Goal: Task Accomplishment & Management: Manage account settings

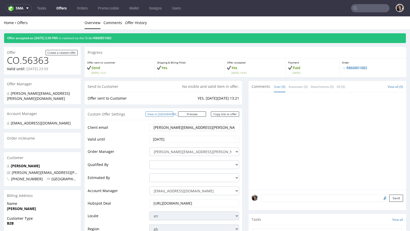
click at [173, 116] on link "View in Hubspot" at bounding box center [160, 113] width 28 height 5
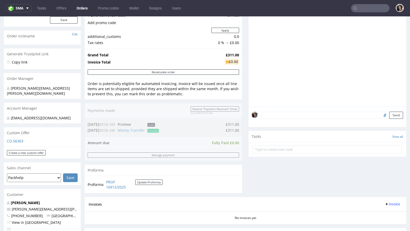
scroll to position [209, 0]
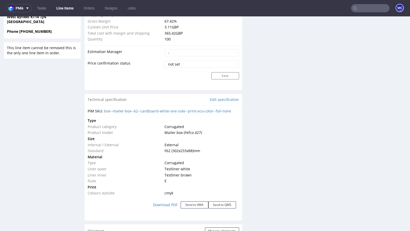
scroll to position [420, 0]
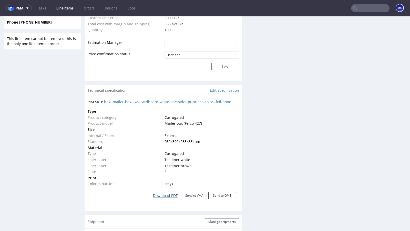
click at [169, 195] on link "Download PDF" at bounding box center [165, 195] width 31 height 11
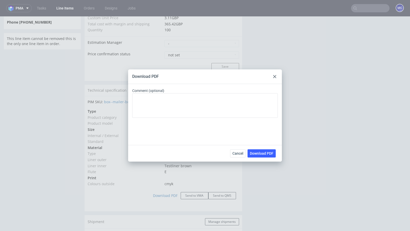
click at [273, 77] on icon at bounding box center [274, 76] width 3 height 3
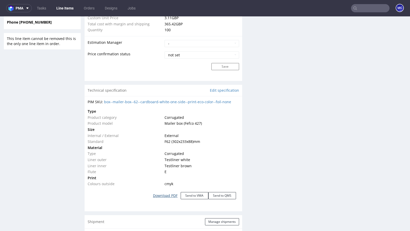
click at [163, 195] on link "Download PDF" at bounding box center [165, 195] width 31 height 11
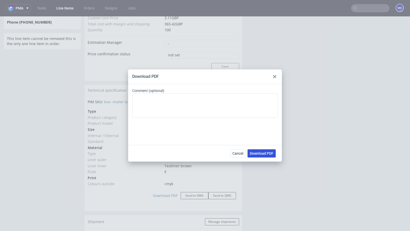
click at [257, 154] on span "Download PDF" at bounding box center [262, 154] width 24 height 4
click at [275, 76] on use at bounding box center [274, 76] width 3 height 3
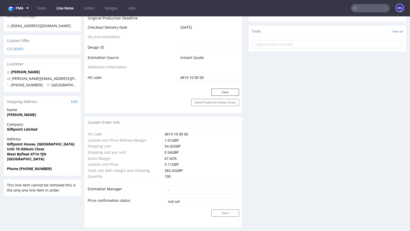
scroll to position [0, 0]
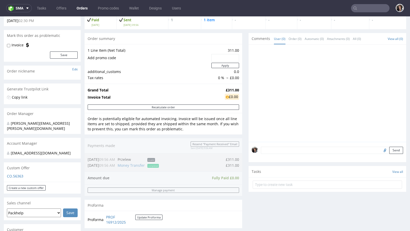
scroll to position [75, 0]
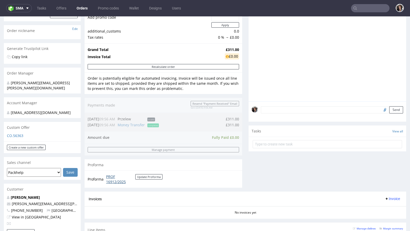
click at [113, 178] on link "PROF 16912/2025" at bounding box center [120, 179] width 29 height 10
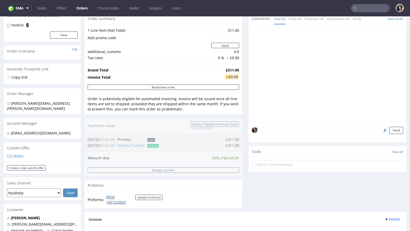
scroll to position [102, 0]
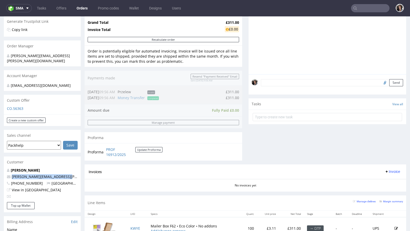
copy link "maria.martone@giftpoint.co.uk"
drag, startPoint x: 74, startPoint y: 177, endPoint x: 11, endPoint y: 177, distance: 62.3
click at [11, 177] on p "maria.martone@giftpoint.co.uk" at bounding box center [42, 176] width 71 height 5
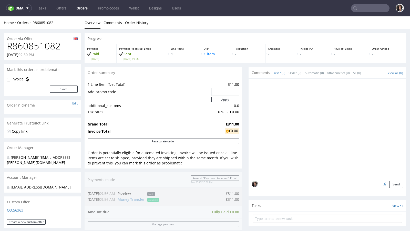
click at [365, 8] on input "text" at bounding box center [370, 8] width 38 height 8
paste input "maria.martone@giftpoint.co.uk"
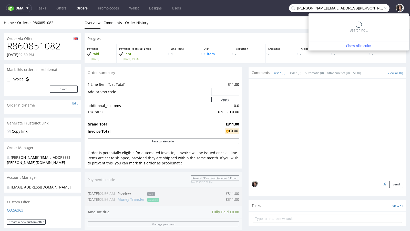
type input "maria.martone@giftpoint.co.uk"
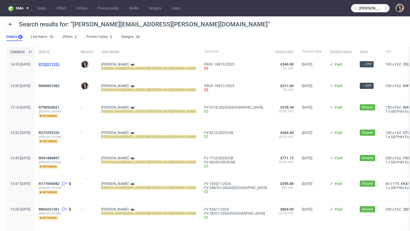
click at [59, 65] on span "R702217252" at bounding box center [49, 64] width 21 height 4
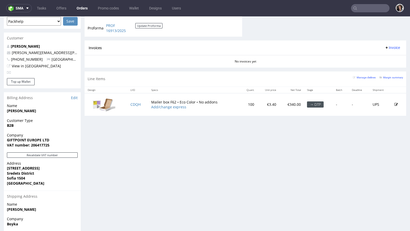
scroll to position [196, 0]
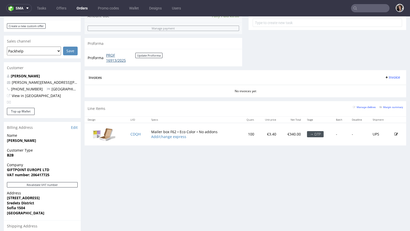
click at [112, 57] on link "PROF 16913/2025" at bounding box center [120, 58] width 29 height 10
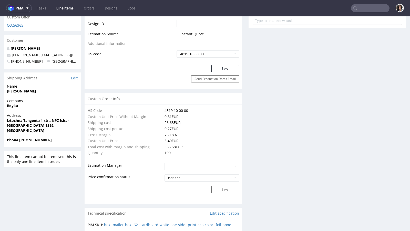
scroll to position [458, 0]
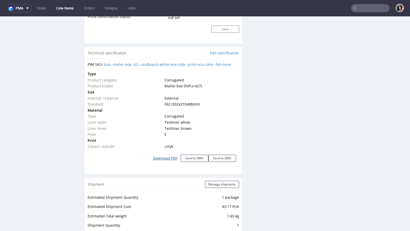
click at [167, 158] on link "Download PDF" at bounding box center [165, 158] width 31 height 11
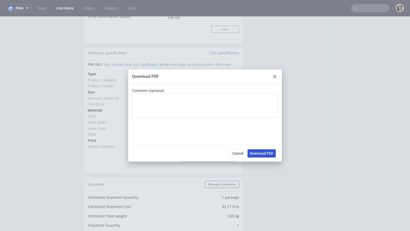
click at [270, 153] on span "Download PDF" at bounding box center [262, 154] width 24 height 4
click at [276, 79] on div at bounding box center [275, 77] width 6 height 6
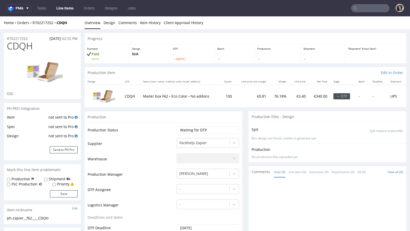
scroll to position [167, 0]
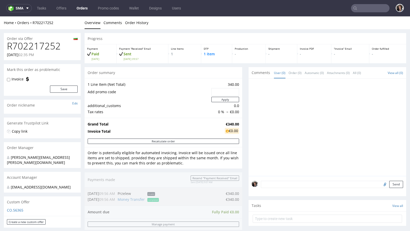
type input "maria.martone@giftpoint.co.uk"
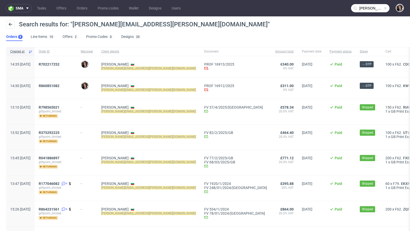
click at [62, 83] on div "R860851082" at bounding box center [56, 88] width 42 height 21
click at [59, 86] on span "R860851082" at bounding box center [49, 86] width 21 height 4
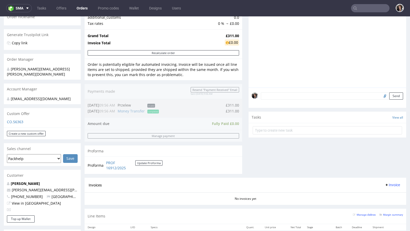
scroll to position [95, 0]
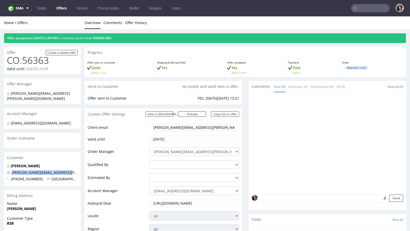
copy span "maria.martone@giftpoint.co.uk"
drag, startPoint x: 74, startPoint y: 174, endPoint x: 12, endPoint y: 173, distance: 62.0
click at [12, 173] on p "maria.martone@giftpoint.co.uk" at bounding box center [42, 172] width 71 height 5
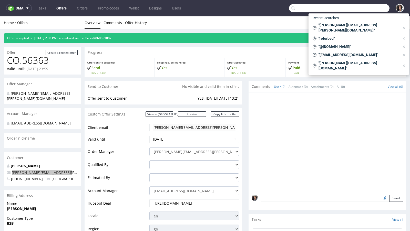
click at [373, 5] on input "text" at bounding box center [339, 8] width 100 height 8
paste input "Maria.Martone@giftpoint.co.uk"
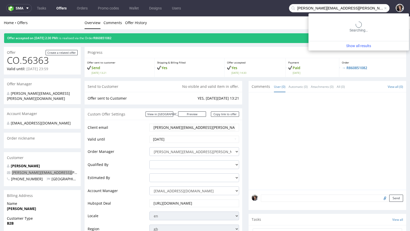
type input "Maria.Martone@giftpoint.co.uk"
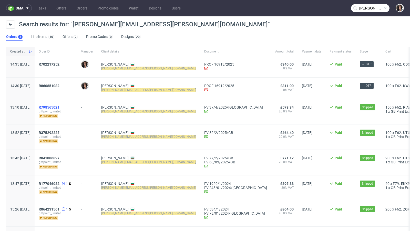
click at [59, 108] on span "R798565021" at bounding box center [49, 107] width 21 height 4
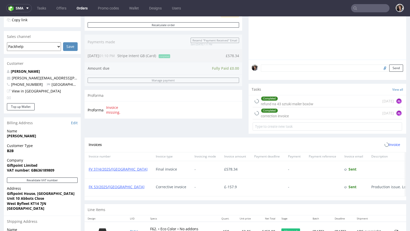
scroll to position [187, 0]
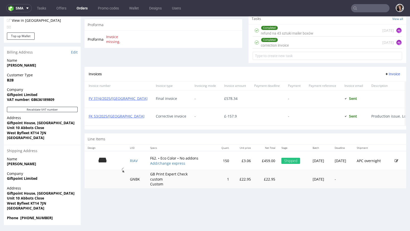
click at [101, 160] on img at bounding box center [103, 160] width 26 height 14
type input "Maria.Martone@giftpoint.co.uk"
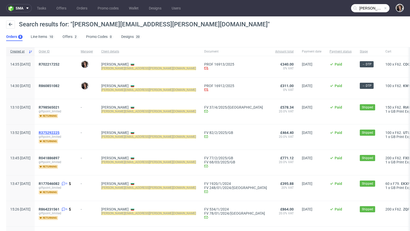
click at [59, 132] on span "R375292225" at bounding box center [49, 133] width 21 height 4
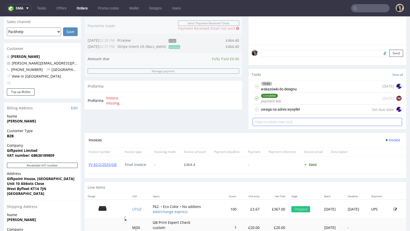
scroll to position [58, 0]
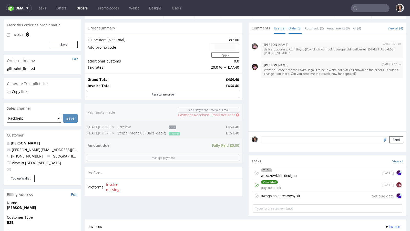
click at [290, 25] on link "Order (2)" at bounding box center [295, 28] width 13 height 11
type input "Maria.Martone@giftpoint.co.uk"
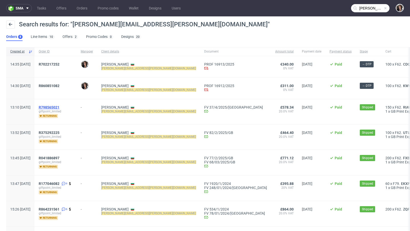
click at [59, 107] on span "R798565021" at bounding box center [49, 107] width 21 height 4
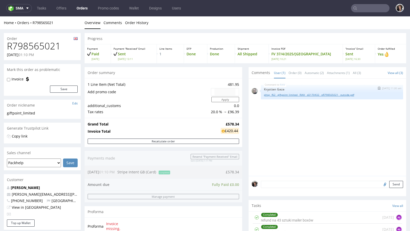
click at [295, 95] on link "phsg__f62__giftpoint_limited__RIAV__d2170432__oR798565021__outside.pdf" at bounding box center [332, 95] width 136 height 4
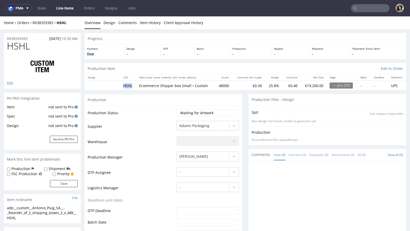
drag, startPoint x: 133, startPoint y: 85, endPoint x: 121, endPoint y: 85, distance: 11.3
click at [121, 85] on td "HSHL" at bounding box center [128, 85] width 16 height 9
copy td "HSHL"
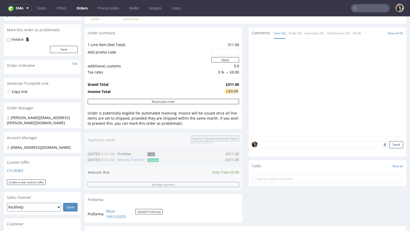
scroll to position [39, 0]
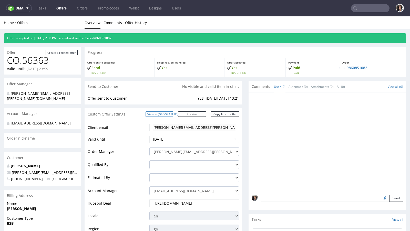
click at [171, 116] on link "View in Hubspot" at bounding box center [160, 113] width 28 height 5
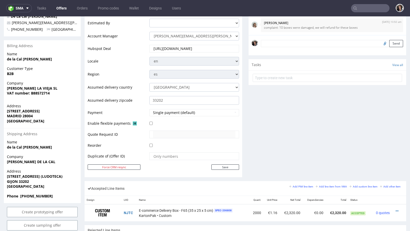
scroll to position [256, 0]
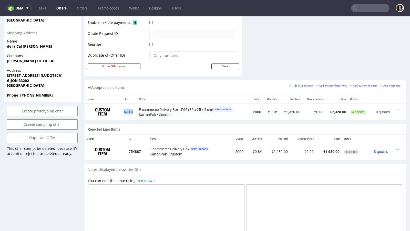
drag, startPoint x: 134, startPoint y: 109, endPoint x: 122, endPoint y: 110, distance: 11.5
click at [122, 110] on td "NJTC" at bounding box center [129, 112] width 15 height 17
copy link "NJTC"
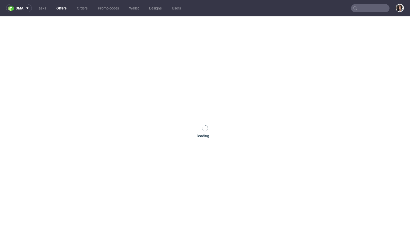
paste input "R860851082"
drag, startPoint x: 0, startPoint y: 0, endPoint x: 371, endPoint y: 8, distance: 371.2
click at [371, 8] on input "text" at bounding box center [370, 8] width 38 height 8
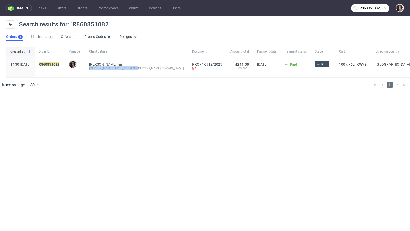
drag, startPoint x: 150, startPoint y: 69, endPoint x: 105, endPoint y: 68, distance: 45.4
click at [105, 68] on div "Maria Martone maria.martone@giftpoint.co.uk" at bounding box center [136, 66] width 103 height 21
copy div "maria.martone@giftpoint.co.uk"
click at [363, 10] on input "R860851082" at bounding box center [370, 8] width 38 height 8
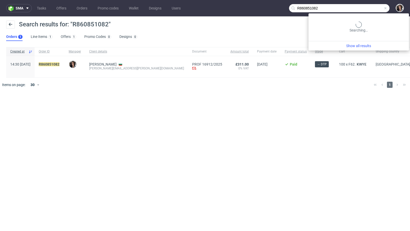
click at [363, 10] on input "R860851082" at bounding box center [339, 8] width 100 height 8
paste input "maria.martone@giftpoint.co.uk"
type input "maria.martone@giftpoint.co.uk"
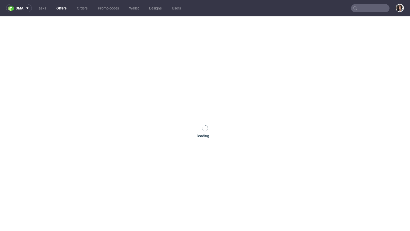
click at [376, 9] on input "text" at bounding box center [370, 8] width 38 height 8
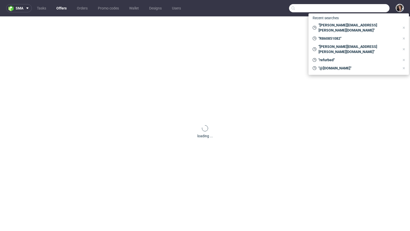
paste input "[EMAIL_ADDRESS][DOMAIN_NAME]"
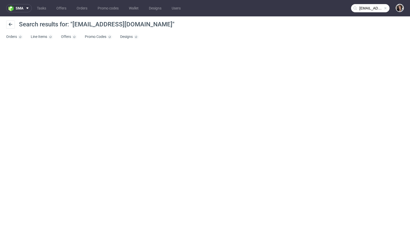
click at [369, 12] on input "andreasacristan@patitasco.com" at bounding box center [370, 8] width 38 height 8
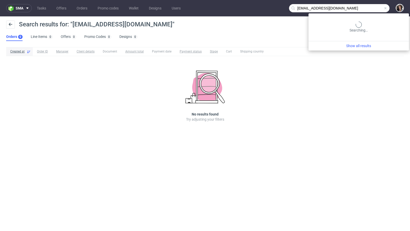
drag, startPoint x: 323, startPoint y: 9, endPoint x: 281, endPoint y: 9, distance: 42.8
click at [281, 9] on nav "sma Tasks Offers Orders Promo codes Wallet Designs Users andreasacristan@patita…" at bounding box center [205, 8] width 410 height 16
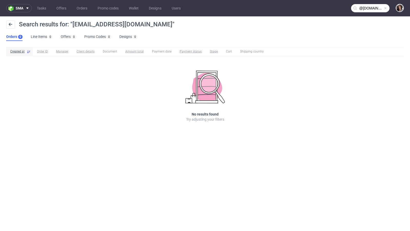
type input "@patitasco.com"
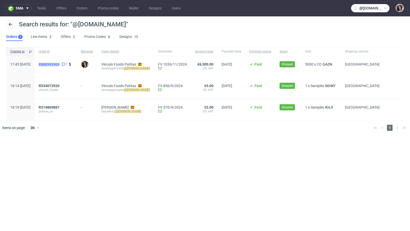
click at [59, 63] on span "R888995909" at bounding box center [49, 64] width 21 height 4
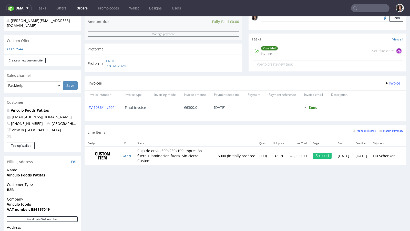
scroll to position [166, 0]
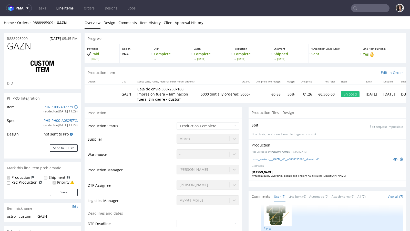
click at [156, 99] on p "Caja de envío 300x250x100 Impresión fuera + laminacion fuera. Sin cierre • Cust…" at bounding box center [165, 94] width 57 height 15
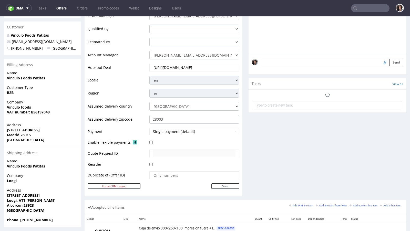
scroll to position [239, 0]
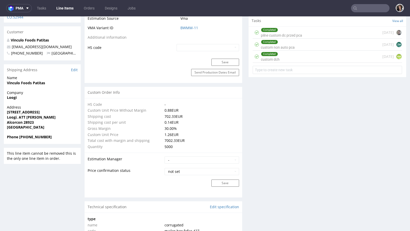
scroll to position [506, 0]
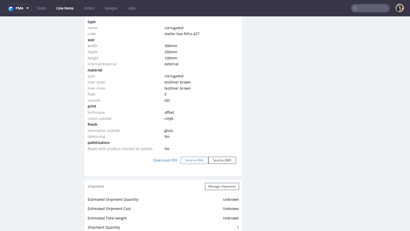
click at [193, 158] on button "Send to VMA" at bounding box center [195, 160] width 28 height 7
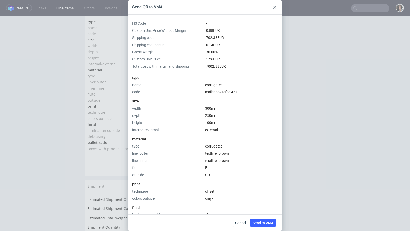
scroll to position [114, 0]
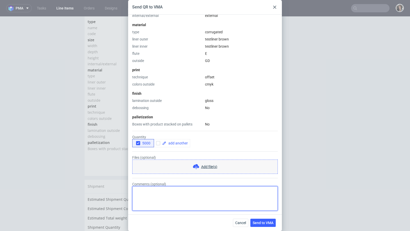
click at [157, 190] on textarea "Comments (optional)" at bounding box center [205, 198] width 146 height 25
type textarea "NEW size"
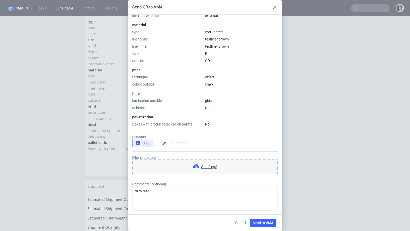
click at [175, 143] on span at bounding box center [177, 143] width 22 height 4
checkbox input "true"
click at [208, 143] on div "5000 6000" at bounding box center [205, 143] width 146 height 8
click at [140, 140] on button "5000" at bounding box center [143, 143] width 22 height 8
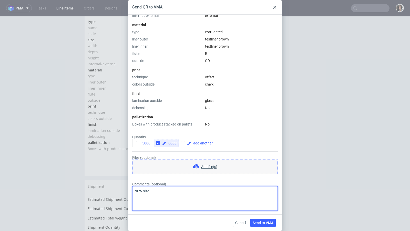
click at [166, 191] on textarea "NEW size" at bounding box center [205, 198] width 146 height 25
paste textarea "35x25x10"
click at [175, 191] on textarea "NEW size 35x25x10 cm - tooling" at bounding box center [205, 198] width 146 height 25
click at [209, 190] on textarea "NEW size 35x25x10 cm - please, add tooling" at bounding box center [205, 198] width 146 height 25
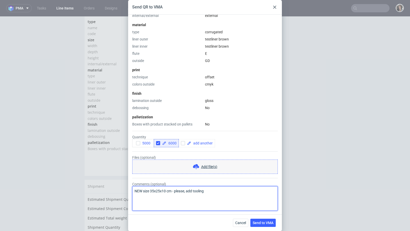
click at [209, 190] on textarea "NEW size 35x25x10 cm - please, add tooling" at bounding box center [205, 198] width 146 height 25
type textarea "NEW size 35x25x10 cm - please, add tooling"
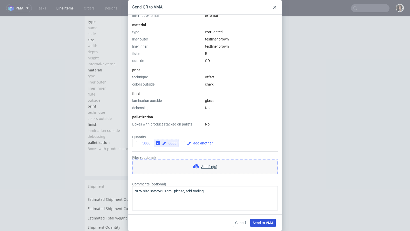
click at [266, 225] on button "Send to VMA" at bounding box center [262, 223] width 25 height 8
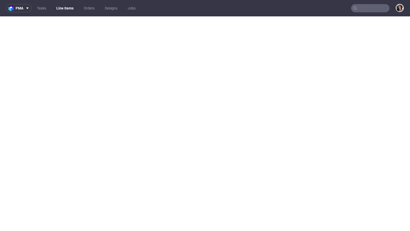
select select "in_progress"
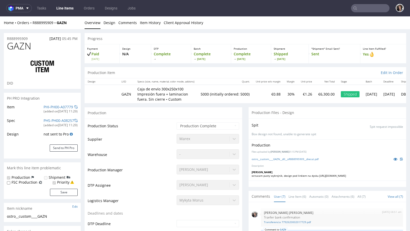
scroll to position [106, 0]
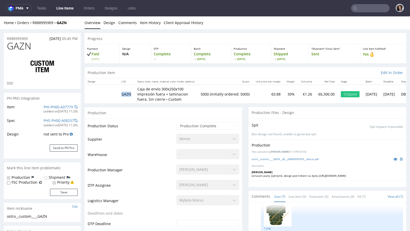
drag, startPoint x: 132, startPoint y: 94, endPoint x: 115, endPoint y: 94, distance: 17.2
click at [115, 94] on tr "GAZN Caja de envío 300x250x100 Impresión fuera + laminacion fuera. Sin cierre •…" at bounding box center [256, 94] width 343 height 18
copy td "GAZN"
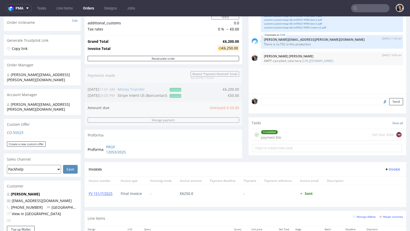
scroll to position [151, 0]
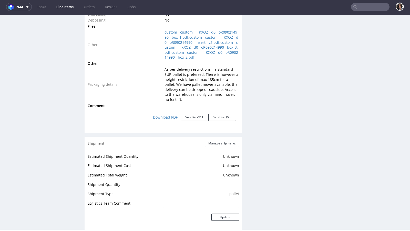
scroll to position [608, 0]
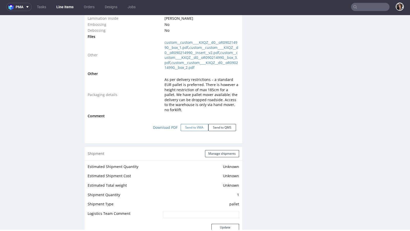
click at [186, 131] on button "Send to VMA" at bounding box center [195, 127] width 28 height 7
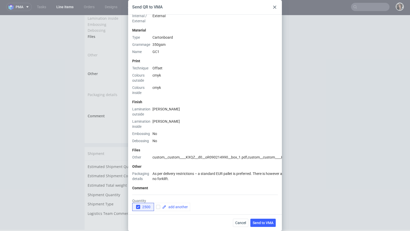
scroll to position [183, 0]
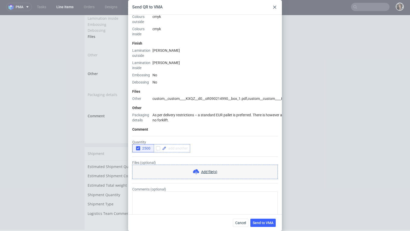
click at [179, 146] on div at bounding box center [172, 148] width 36 height 8
checkbox input "true"
click at [226, 144] on div "2500 5000" at bounding box center [205, 148] width 146 height 8
click at [265, 225] on span "Send to VMA" at bounding box center [263, 223] width 21 height 4
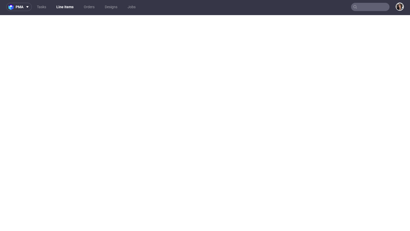
select select "in_progress"
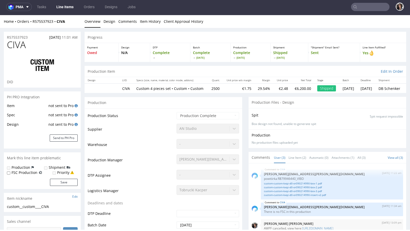
scroll to position [0, 0]
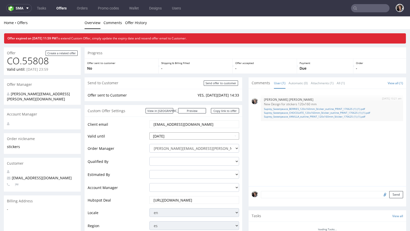
click at [182, 133] on input "[DATE]" at bounding box center [194, 136] width 90 height 7
click at [172, 138] on input "[DATE]" at bounding box center [194, 136] width 90 height 7
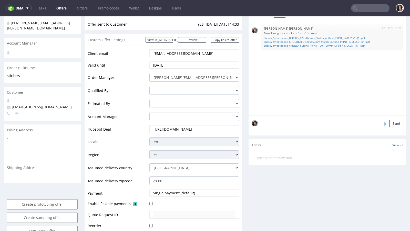
scroll to position [78, 0]
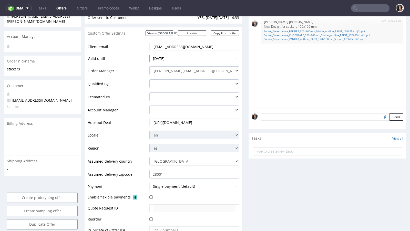
click at [233, 58] on input "[DATE]" at bounding box center [194, 58] width 90 height 7
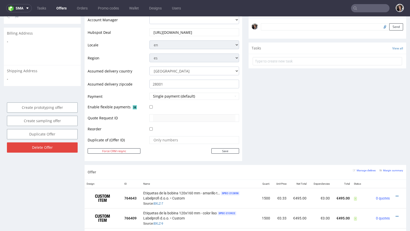
scroll to position [188, 0]
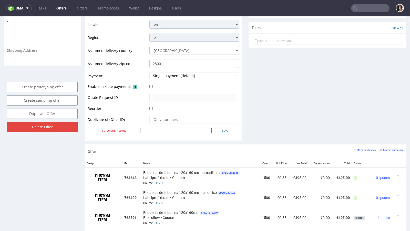
type input "[DATE]"
click at [225, 128] on input "Save" at bounding box center [225, 130] width 28 height 5
type input "In progress..."
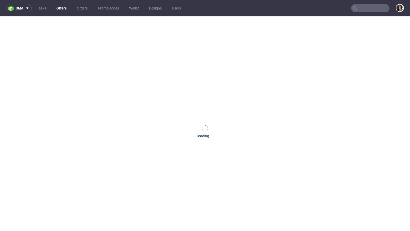
scroll to position [0, 0]
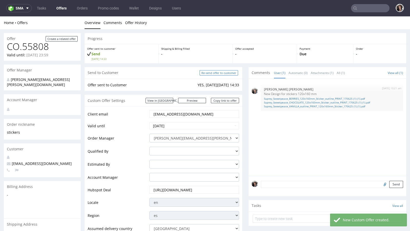
click at [220, 73] on input "Re-send offer to customer" at bounding box center [219, 72] width 38 height 5
type input "In progress..."
click at [226, 100] on link "Copy link to offer" at bounding box center [225, 100] width 28 height 5
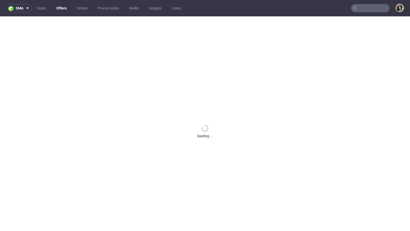
click at [368, 11] on input "text" at bounding box center [370, 8] width 38 height 8
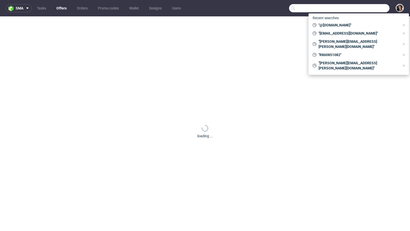
paste input "[EMAIL_ADDRESS][DOMAIN_NAME]"
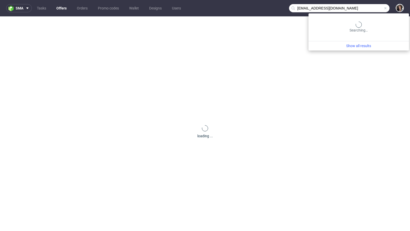
type input "[EMAIL_ADDRESS][DOMAIN_NAME]"
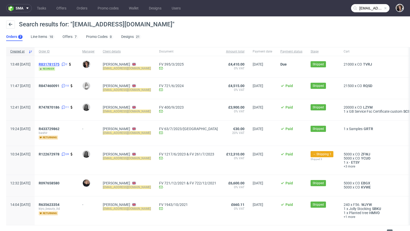
click at [59, 63] on span "R831781575" at bounding box center [49, 64] width 21 height 4
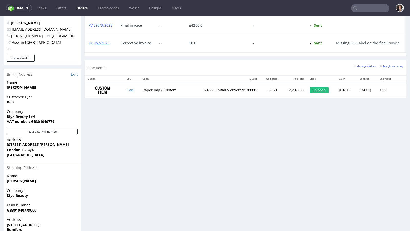
scroll to position [280, 0]
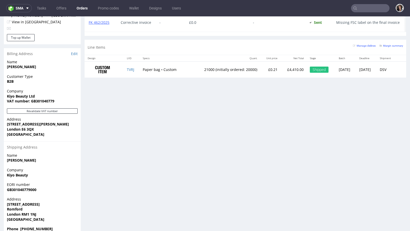
type input "admin@kiyobeauty.com"
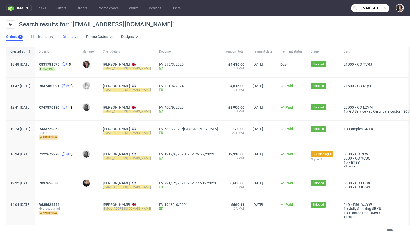
click at [64, 38] on link "Offers 7" at bounding box center [70, 37] width 15 height 8
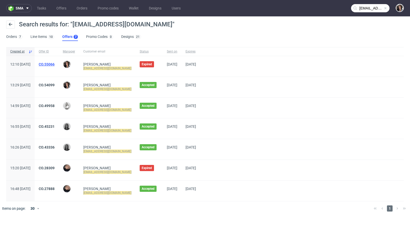
click at [55, 62] on link "CO.55066" at bounding box center [47, 64] width 16 height 4
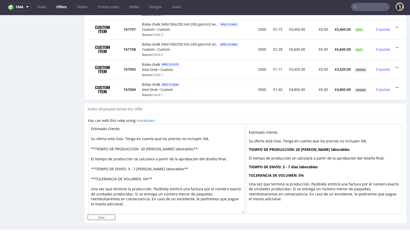
scroll to position [271, 0]
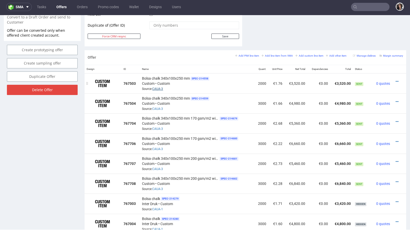
click at [156, 87] on link "CAUA-3" at bounding box center [157, 89] width 11 height 4
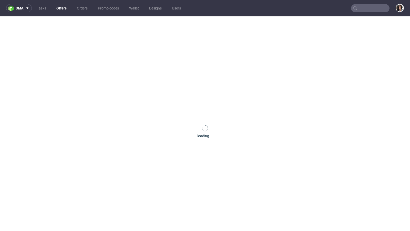
click at [358, 8] on input "text" at bounding box center [370, 8] width 38 height 8
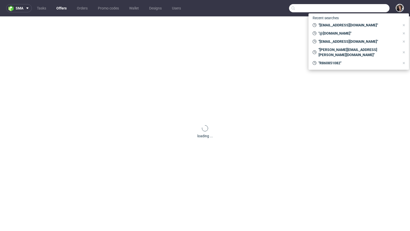
paste input "[EMAIL_ADDRESS][DOMAIN_NAME]"
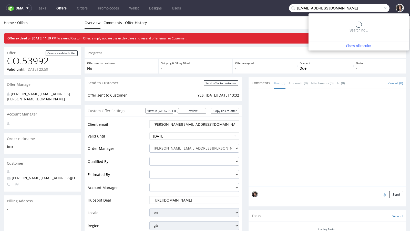
type input "[EMAIL_ADDRESS][DOMAIN_NAME]"
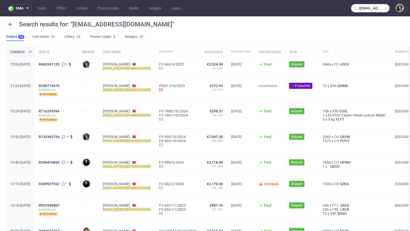
click at [68, 67] on span "R683241129 3" at bounding box center [56, 66] width 35 height 9
click at [59, 64] on span "R683241129" at bounding box center [49, 64] width 21 height 4
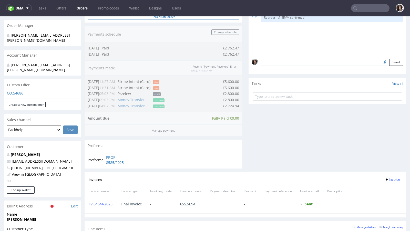
scroll to position [217, 0]
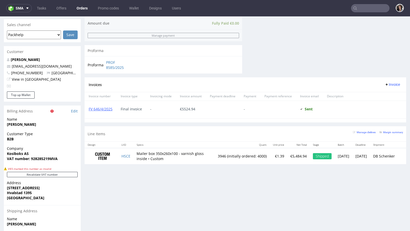
type input "[EMAIL_ADDRESS][DOMAIN_NAME]"
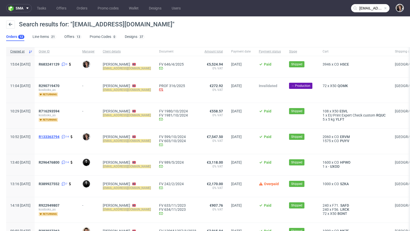
click at [59, 137] on span "R133363794" at bounding box center [49, 137] width 21 height 4
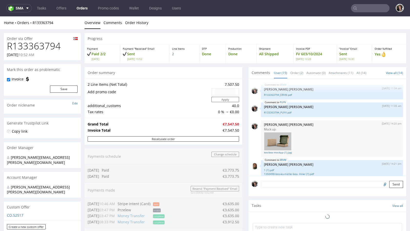
scroll to position [234, 0]
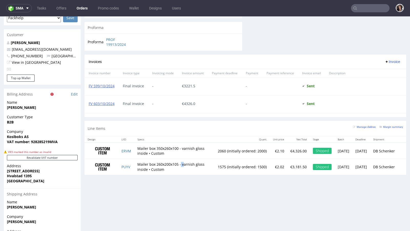
drag, startPoint x: 182, startPoint y: 164, endPoint x: 138, endPoint y: 166, distance: 43.6
click at [138, 166] on td "Mailer box 260x200x105 - varnish gloss inside • Custom" at bounding box center [174, 167] width 80 height 16
copy td "Mailer box 260x200x105 - varnish gloss inside • Custom"
drag, startPoint x: 189, startPoint y: 168, endPoint x: 135, endPoint y: 162, distance: 54.7
click at [135, 162] on td "Mailer box 260x200x105 - varnish gloss inside • Custom" at bounding box center [174, 167] width 80 height 16
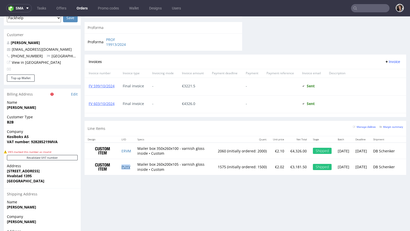
type input "hello@kosibox.no"
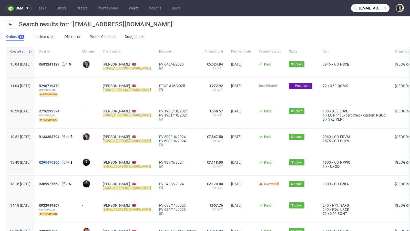
click at [59, 162] on span "R296476800" at bounding box center [49, 162] width 21 height 4
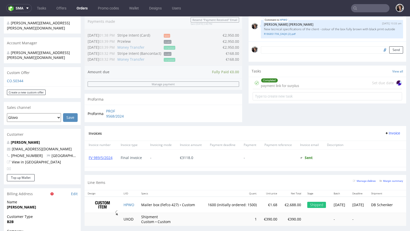
scroll to position [190, 0]
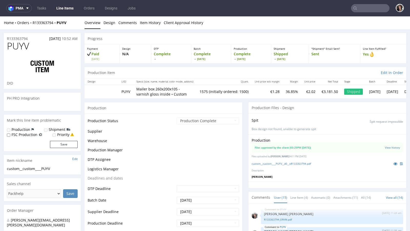
select select "in_progress"
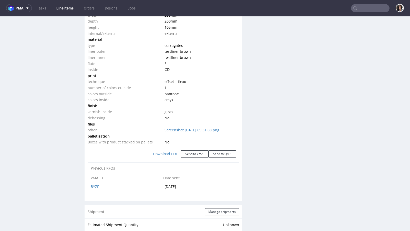
scroll to position [575, 0]
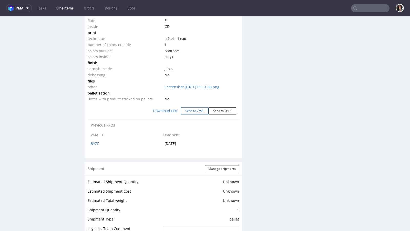
click at [189, 110] on button "Send to VMA" at bounding box center [195, 110] width 28 height 7
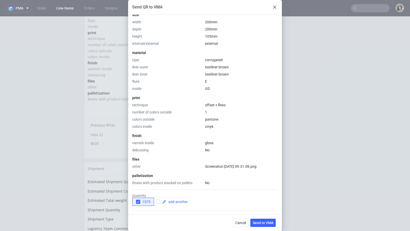
scroll to position [145, 0]
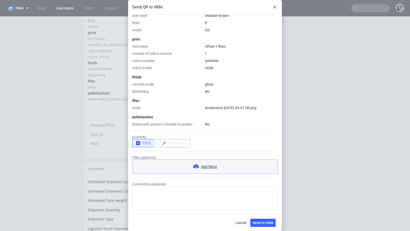
click at [178, 144] on span at bounding box center [177, 143] width 22 height 4
checkbox input "true"
click at [195, 152] on form "Quantity 1575 2000 Files (optional) Add file(s) Comments (optional)" at bounding box center [205, 169] width 146 height 84
click at [137, 144] on icon "button" at bounding box center [138, 143] width 4 height 4
click at [264, 221] on span "Send to VMA" at bounding box center [263, 223] width 21 height 4
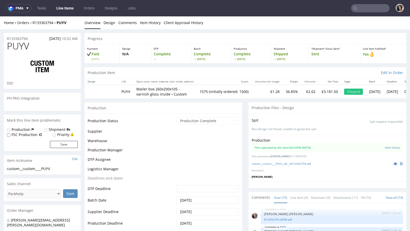
scroll to position [284, 0]
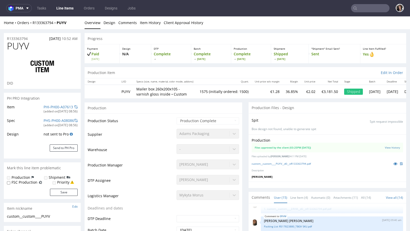
select select "in_progress"
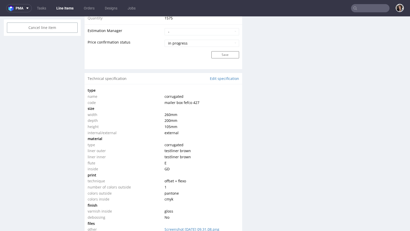
scroll to position [473, 0]
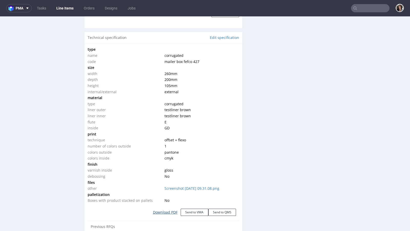
click at [168, 211] on link "Download PDF" at bounding box center [165, 212] width 31 height 11
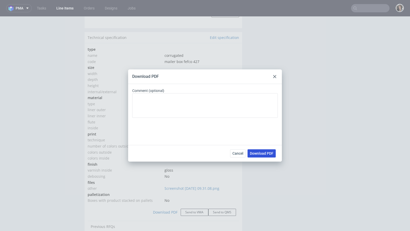
click at [261, 153] on span "Download PDF" at bounding box center [262, 154] width 24 height 4
click at [275, 74] on div at bounding box center [275, 77] width 6 height 6
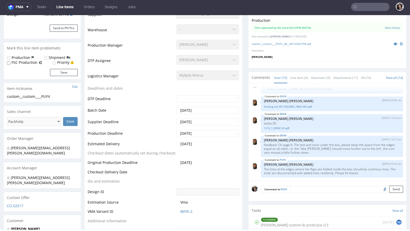
scroll to position [0, 0]
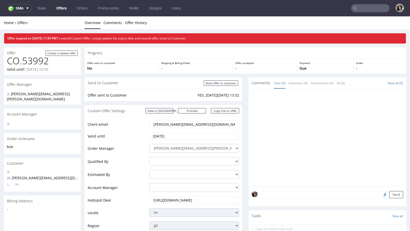
click at [363, 8] on input "text" at bounding box center [370, 8] width 38 height 8
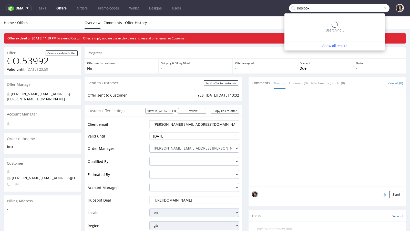
type input "kosibox"
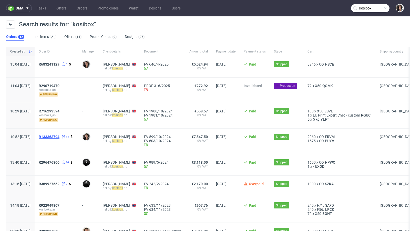
click at [59, 136] on span "R133363794" at bounding box center [49, 137] width 21 height 4
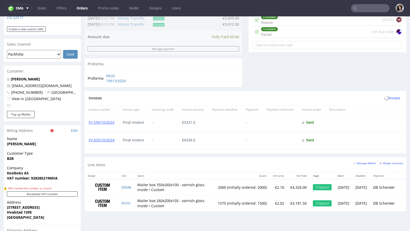
scroll to position [223, 0]
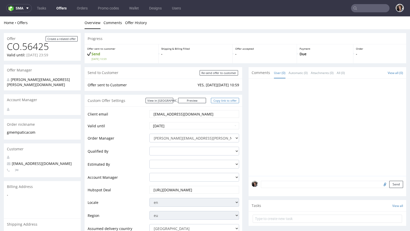
click at [227, 100] on link "Copy link to offer" at bounding box center [225, 100] width 28 height 5
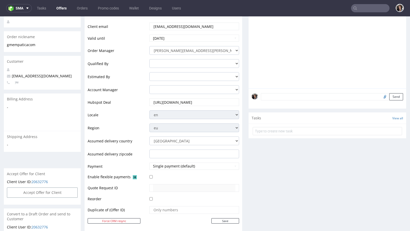
scroll to position [33, 0]
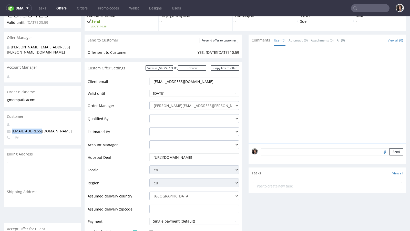
drag, startPoint x: 51, startPoint y: 127, endPoint x: 8, endPoint y: 128, distance: 42.5
click at [8, 129] on p "[EMAIL_ADDRESS][DOMAIN_NAME]" at bounding box center [42, 131] width 71 height 5
copy span "[EMAIL_ADDRESS][DOMAIN_NAME]"
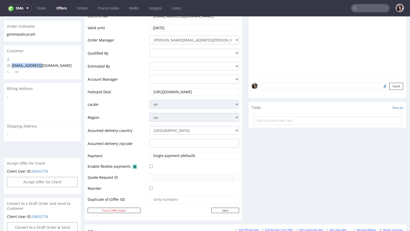
scroll to position [0, 0]
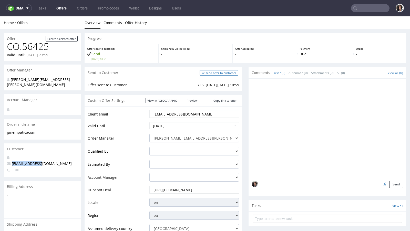
click at [221, 73] on input "Re-send offer to customer" at bounding box center [219, 72] width 38 height 5
type input "In progress..."
click at [225, 100] on link "Copy link to offer" at bounding box center [225, 100] width 28 height 5
copy span "[EMAIL_ADDRESS][DOMAIN_NAME]"
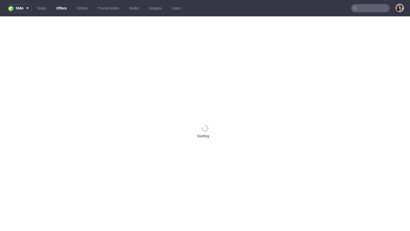
click at [363, 12] on div at bounding box center [370, 8] width 38 height 8
paste input "gm@empatica.com"
type input "gm@empatica.com"
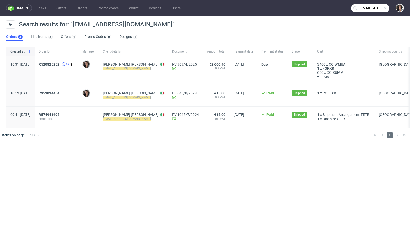
click at [68, 62] on div "R520825252 19" at bounding box center [57, 70] width 44 height 29
click at [59, 65] on span "R520825252" at bounding box center [49, 64] width 21 height 4
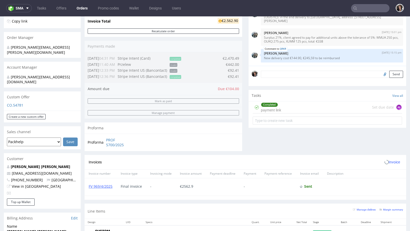
scroll to position [266, 0]
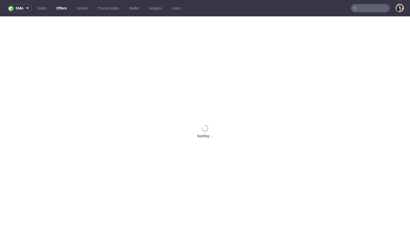
click at [367, 8] on input "text" at bounding box center [370, 8] width 38 height 8
paste input "[EMAIL_ADDRESS][DOMAIN_NAME]"
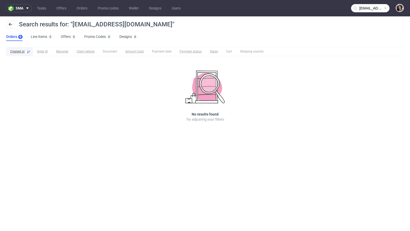
click at [363, 5] on input "we@karmicare.com" at bounding box center [370, 8] width 38 height 8
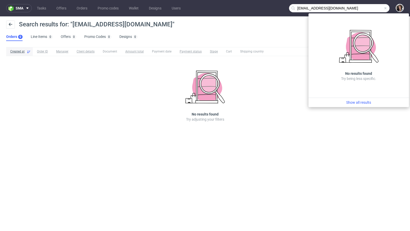
drag, startPoint x: 302, startPoint y: 7, endPoint x: 288, endPoint y: 7, distance: 13.3
click at [288, 7] on nav "sma Tasks Offers Orders Promo codes Wallet Designs Users we@karmicare.com" at bounding box center [205, 8] width 410 height 16
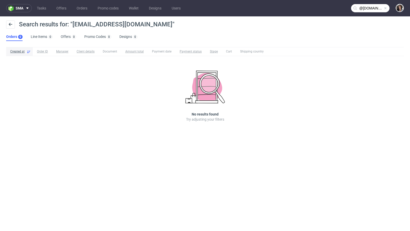
type input "@karmicare.com"
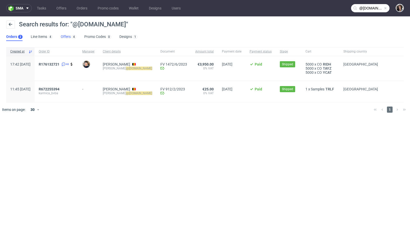
click at [66, 37] on link "Offers 4" at bounding box center [68, 37] width 15 height 8
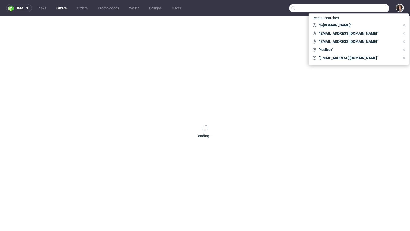
click at [373, 8] on input "text" at bounding box center [339, 8] width 100 height 8
paste input "[EMAIL_ADDRESS][DOMAIN_NAME]"
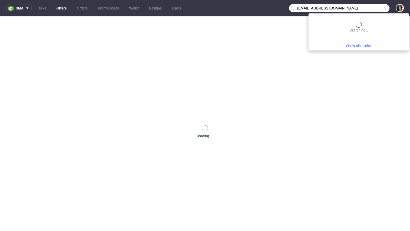
type input "[EMAIL_ADDRESS][DOMAIN_NAME]"
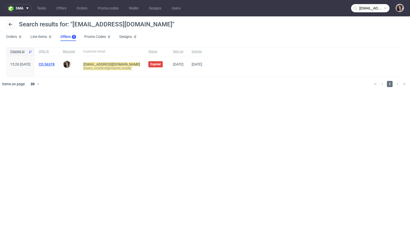
click at [55, 65] on link "CO.56378" at bounding box center [47, 64] width 16 height 4
click at [367, 11] on input "info@cityinabox.nl" at bounding box center [370, 8] width 38 height 8
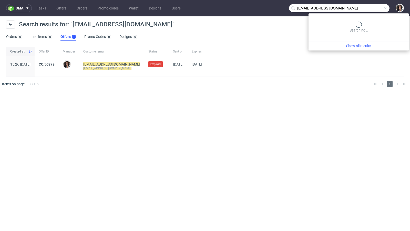
drag, startPoint x: 304, startPoint y: 7, endPoint x: 278, endPoint y: 8, distance: 25.6
click at [278, 8] on nav "sma Tasks Offers Orders Promo codes Wallet Designs Users info@cityinabox.nl" at bounding box center [205, 8] width 410 height 16
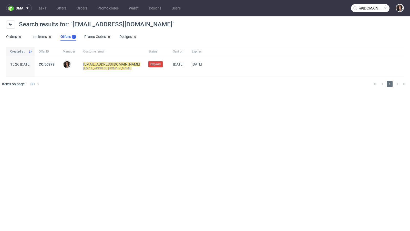
type input "@cityinabox.nl"
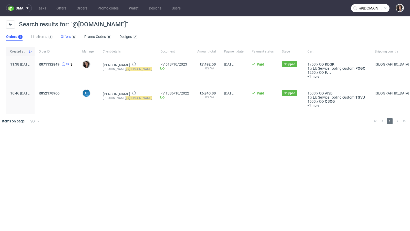
click at [67, 35] on link "Offers 6" at bounding box center [68, 37] width 15 height 8
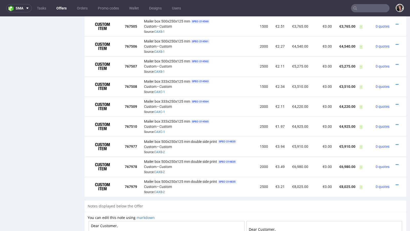
scroll to position [341, 0]
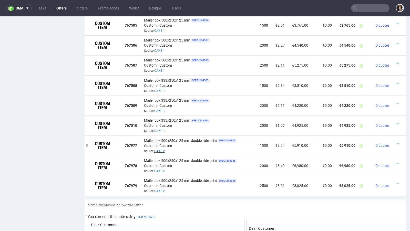
click at [160, 149] on link "CAXB-2" at bounding box center [159, 151] width 11 height 4
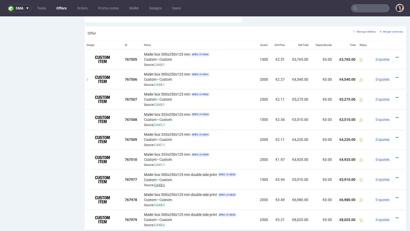
scroll to position [304, 0]
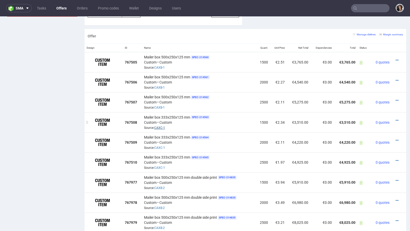
click at [160, 126] on link "CAXC-1" at bounding box center [159, 128] width 11 height 4
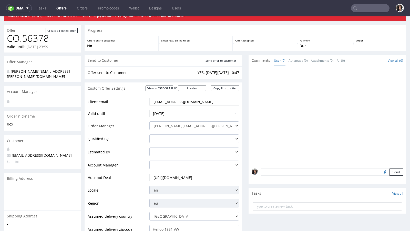
scroll to position [0, 0]
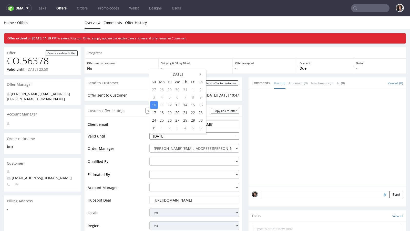
click at [176, 135] on input "2025-08-10" at bounding box center [194, 136] width 90 height 7
click at [154, 113] on td "17" at bounding box center [154, 113] width 8 height 8
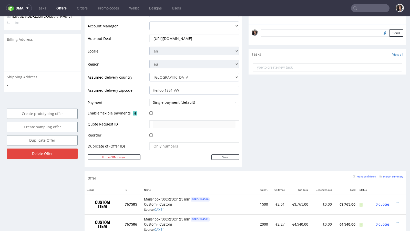
scroll to position [80, 0]
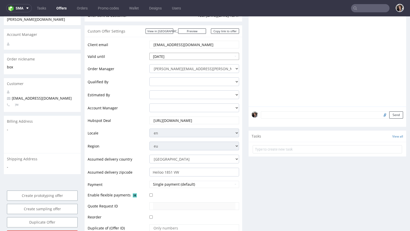
click at [170, 58] on input "2025-08-17" at bounding box center [194, 56] width 90 height 7
click at [175, 97] on td "13" at bounding box center [178, 98] width 8 height 8
type input "2025-08-13"
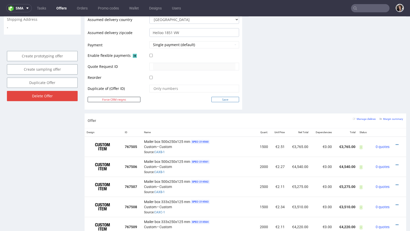
click at [225, 99] on input "Save" at bounding box center [225, 99] width 28 height 5
type input "In progress..."
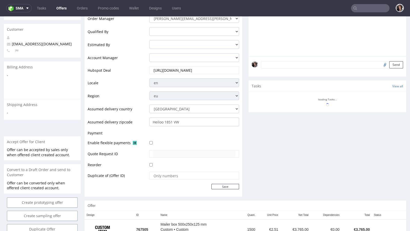
scroll to position [194, 0]
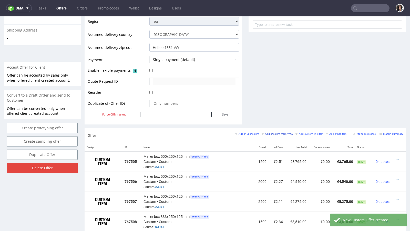
click at [285, 133] on small "Add line item from VMA" at bounding box center [277, 134] width 31 height 3
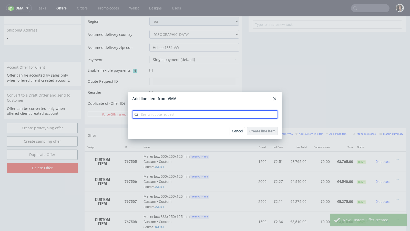
click at [165, 114] on input "text" at bounding box center [205, 114] width 146 height 8
paste input "CAXC"
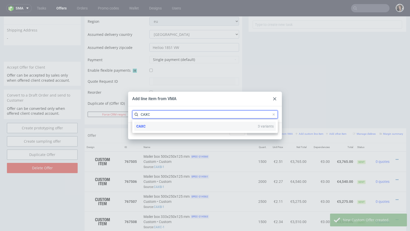
type input "CAXC"
click at [157, 124] on div "CAXC 3 variants" at bounding box center [204, 126] width 141 height 9
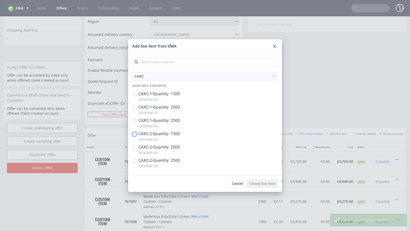
click at [134, 136] on input "checkbox" at bounding box center [134, 134] width 4 height 4
checkbox input "true"
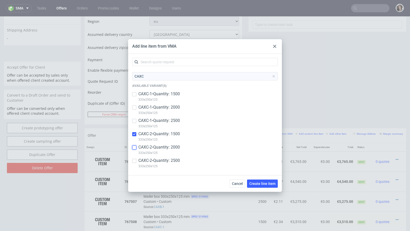
click at [134, 149] on input "checkbox" at bounding box center [134, 148] width 4 height 4
checkbox input "true"
click at [134, 162] on input "checkbox" at bounding box center [134, 161] width 4 height 4
checkbox input "true"
copy p "333x250x125"
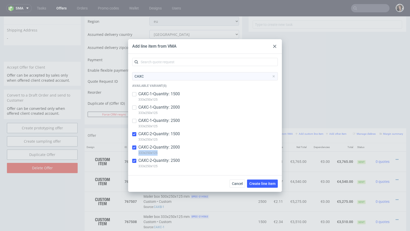
drag, startPoint x: 158, startPoint y: 154, endPoint x: 137, endPoint y: 154, distance: 20.5
click at [137, 154] on div "CAXC-2 • Quantity: 2000 333x250x125" at bounding box center [205, 151] width 146 height 13
click at [136, 147] on input "checkbox" at bounding box center [134, 148] width 4 height 4
checkbox input "true"
click at [134, 162] on input "checkbox" at bounding box center [134, 161] width 4 height 4
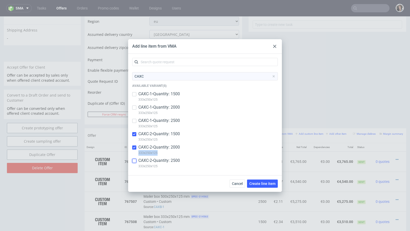
click at [134, 162] on input "checkbox" at bounding box center [134, 161] width 4 height 4
checkbox input "true"
click at [265, 185] on span "Create line item" at bounding box center [262, 184] width 26 height 4
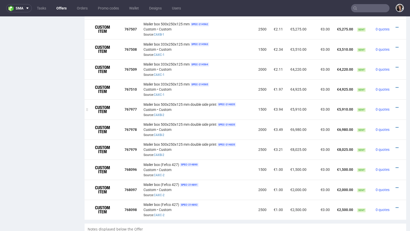
scroll to position [367, 0]
click at [396, 166] on icon at bounding box center [397, 168] width 3 height 4
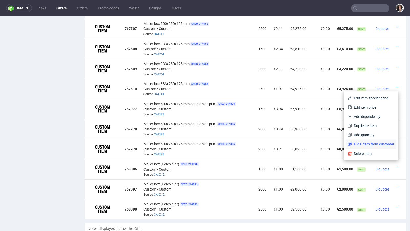
click at [381, 145] on span "Hide item from customer" at bounding box center [373, 144] width 43 height 5
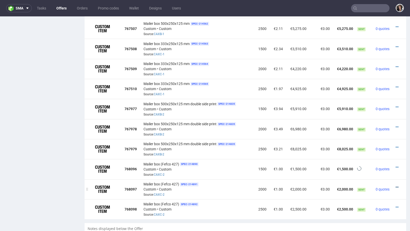
click at [396, 186] on icon at bounding box center [397, 188] width 3 height 4
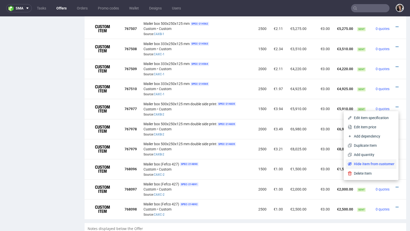
click at [385, 165] on span "Hide item from customer" at bounding box center [373, 163] width 43 height 5
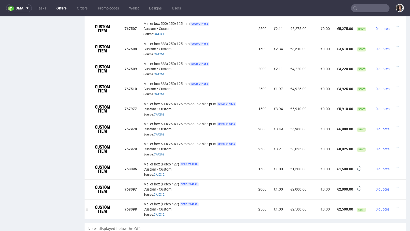
click at [396, 206] on icon at bounding box center [397, 208] width 3 height 4
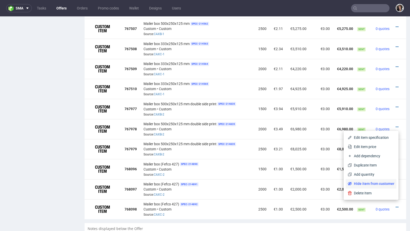
click at [383, 187] on li "Hide item from customer" at bounding box center [371, 183] width 51 height 9
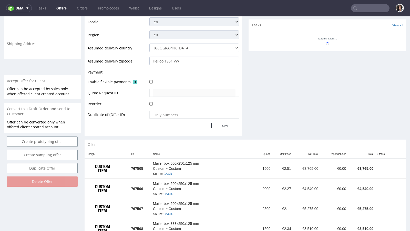
scroll to position [355, 0]
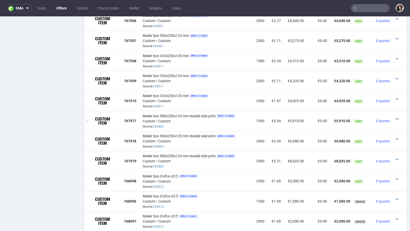
click at [396, 117] on icon at bounding box center [397, 119] width 3 height 4
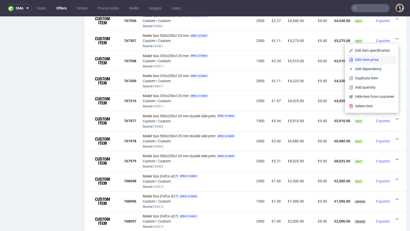
click at [361, 59] on span "Edit item price" at bounding box center [373, 59] width 41 height 5
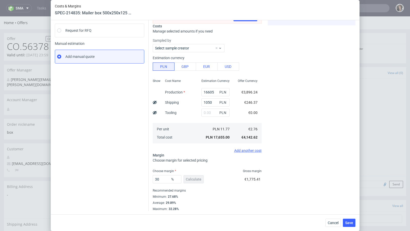
scroll to position [0, 0]
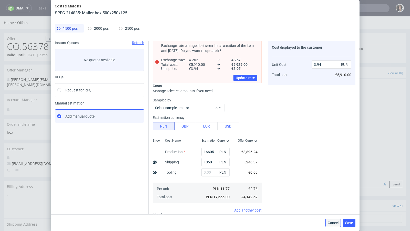
click at [336, 223] on span "Cancel" at bounding box center [333, 223] width 11 height 4
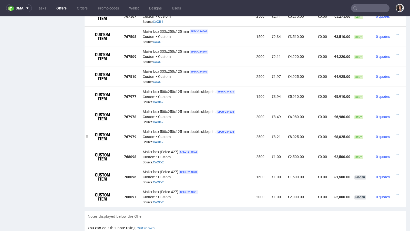
scroll to position [390, 0]
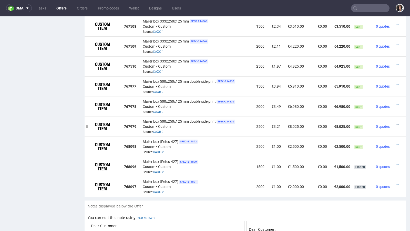
click at [396, 123] on icon at bounding box center [397, 125] width 3 height 4
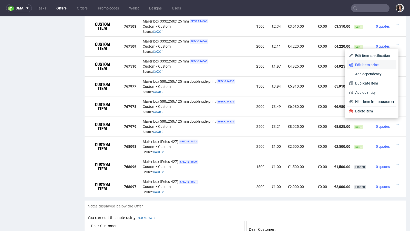
click at [358, 68] on li "Edit item price" at bounding box center [371, 64] width 49 height 9
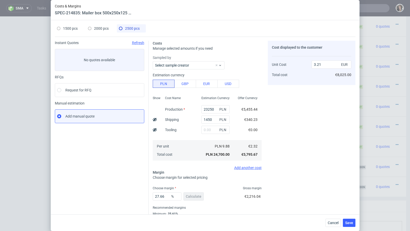
scroll to position [17, 0]
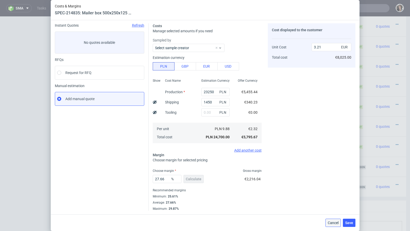
click at [333, 222] on span "Cancel" at bounding box center [333, 223] width 11 height 4
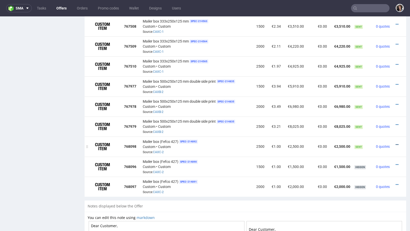
click at [396, 143] on icon at bounding box center [397, 145] width 3 height 4
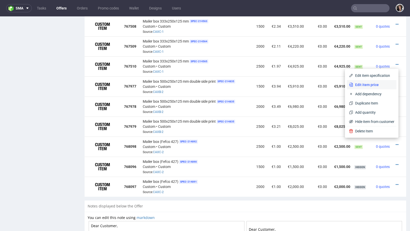
click at [365, 83] on span "Edit item price" at bounding box center [373, 84] width 41 height 5
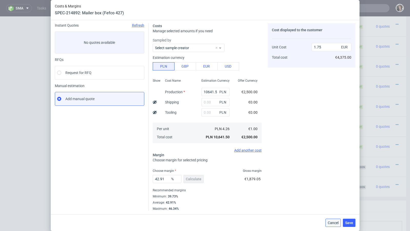
drag, startPoint x: 330, startPoint y: 225, endPoint x: 330, endPoint y: 208, distance: 16.4
click at [330, 225] on span "Cancel" at bounding box center [333, 223] width 11 height 4
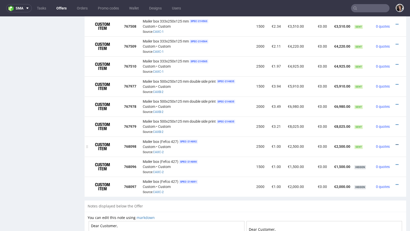
click at [396, 143] on icon at bounding box center [397, 145] width 3 height 4
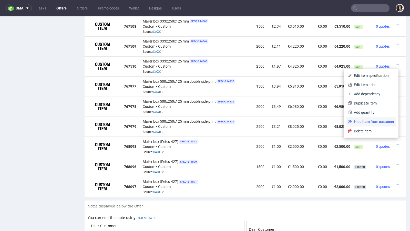
click at [378, 124] on span "Hide item from customer" at bounding box center [373, 121] width 43 height 5
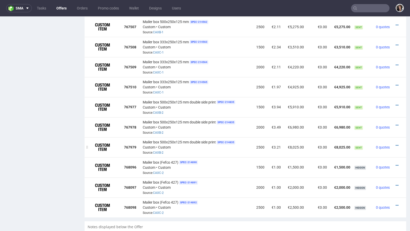
scroll to position [371, 0]
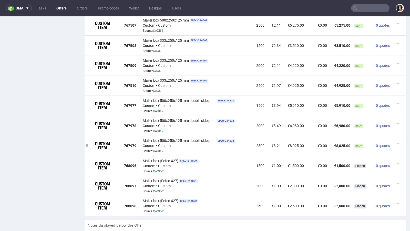
click at [396, 142] on link at bounding box center [397, 144] width 3 height 4
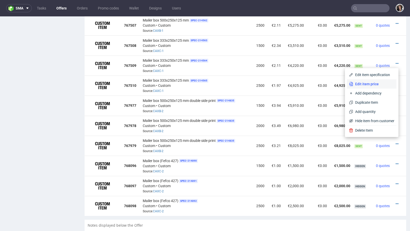
click at [365, 82] on span "Edit item price" at bounding box center [373, 84] width 41 height 5
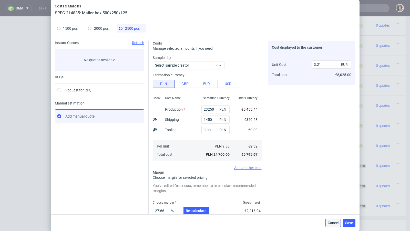
click at [335, 226] on button "Cancel" at bounding box center [333, 223] width 15 height 8
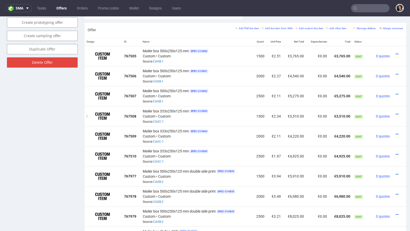
scroll to position [299, 0]
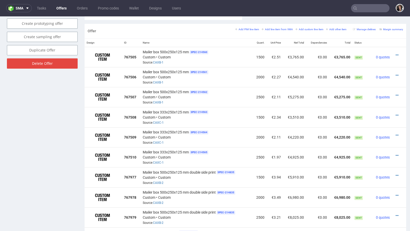
click at [387, 27] on div "Margin summary" at bounding box center [392, 29] width 24 height 5
click at [388, 28] on small "Margin summary" at bounding box center [392, 29] width 24 height 3
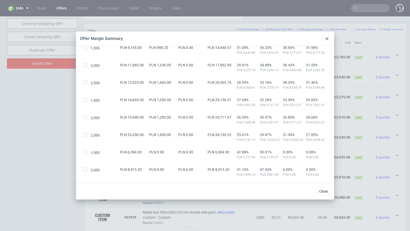
scroll to position [145, 0]
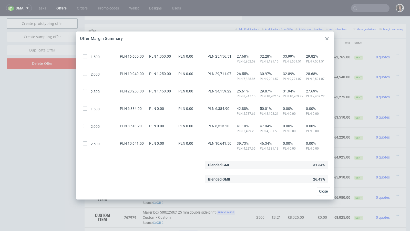
click at [326, 37] on use at bounding box center [327, 38] width 3 height 3
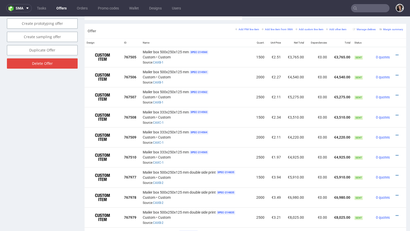
click at [388, 25] on div "Offer Add PIM line item Add line item from VMA Add custom line item Add other i…" at bounding box center [246, 31] width 322 height 15
click at [388, 28] on small "Margin summary" at bounding box center [392, 29] width 24 height 3
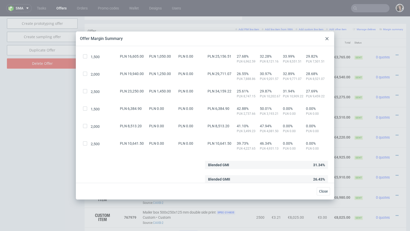
click at [326, 36] on div at bounding box center [327, 39] width 6 height 6
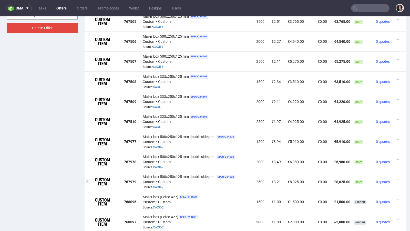
scroll to position [331, 0]
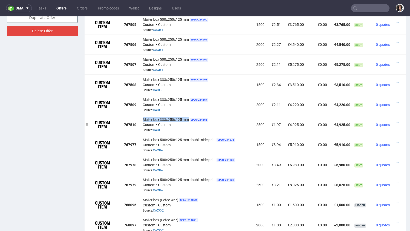
drag, startPoint x: 188, startPoint y: 117, endPoint x: 142, endPoint y: 116, distance: 46.2
click at [143, 117] on div "Mailer box 333x250x125 mm SPEC- 214565 Custom • Custom Source: CAXC-1" at bounding box center [196, 125] width 107 height 16
copy span "Mailer box 333x250x125 mm"
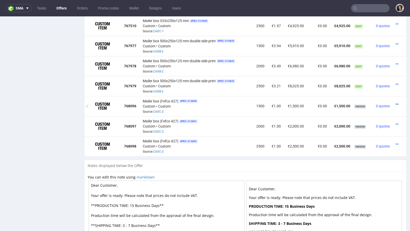
click at [396, 102] on link at bounding box center [397, 104] width 3 height 4
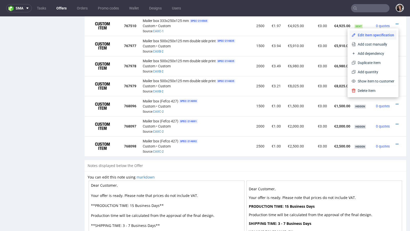
click at [358, 37] on span "Edit item specification" at bounding box center [375, 35] width 39 height 5
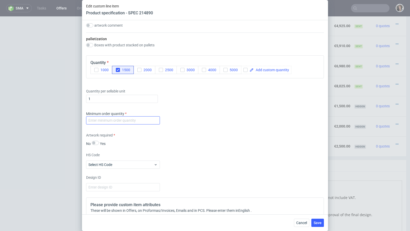
scroll to position [659, 0]
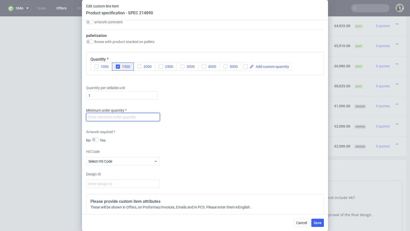
click at [119, 114] on input "number" at bounding box center [123, 117] width 74 height 8
type input "1"
click at [144, 132] on label "Artwork required" at bounding box center [123, 131] width 74 height 5
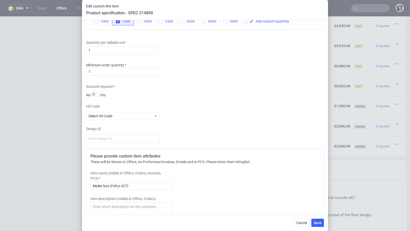
scroll to position [769, 0]
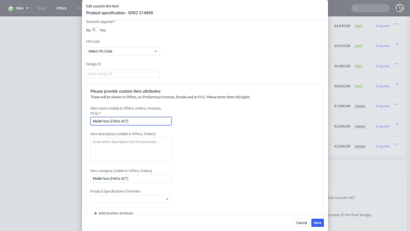
click at [127, 117] on input "Mailer box (Fefco 427)" at bounding box center [130, 121] width 81 height 8
paste input "333x250x125 mm"
click at [120, 121] on input "Mailer box 333x250x125 mm double side print" at bounding box center [130, 121] width 81 height 8
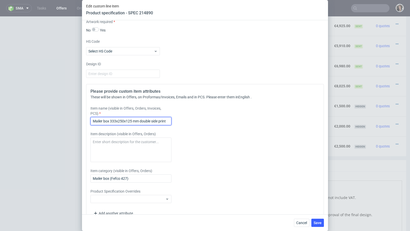
click at [120, 121] on input "Mailer box 333x250x125 mm double side print" at bounding box center [130, 121] width 81 height 8
type input "Mailer box 333x250x125 mm double side print"
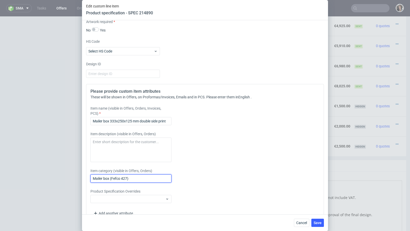
click at [135, 176] on input "Mailer box (Fefco 427)" at bounding box center [130, 179] width 81 height 8
paste input "333x250x125 mm double side print"
type input "Mailer box 333x250x125 mm double side print"
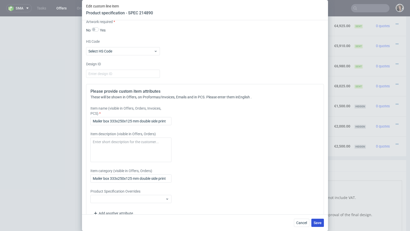
click at [317, 222] on span "Save" at bounding box center [318, 223] width 8 height 4
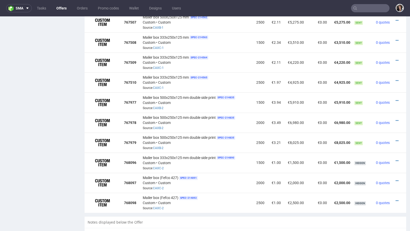
scroll to position [388, 0]
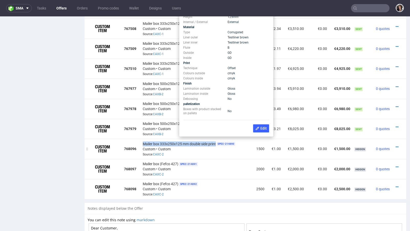
copy span "Mailer box 333x250x125 mm double side print"
drag, startPoint x: 141, startPoint y: 139, endPoint x: 216, endPoint y: 141, distance: 74.4
click at [216, 141] on td "Mailer box 333x250x125 mm double side print SPEC- 214890 Custom • Custom Source…" at bounding box center [196, 149] width 111 height 20
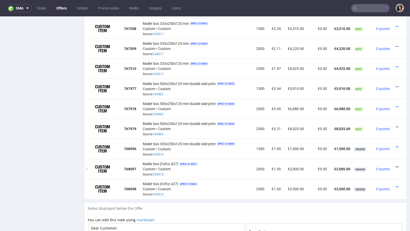
click at [396, 165] on icon at bounding box center [397, 167] width 3 height 4
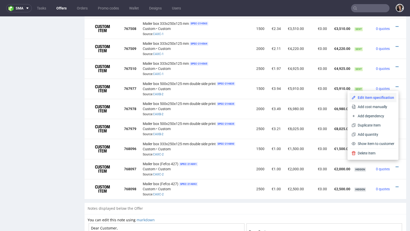
click at [360, 99] on span "Edit item specification" at bounding box center [375, 97] width 39 height 5
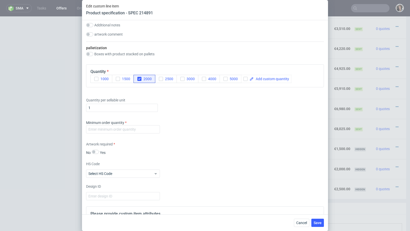
scroll to position [668, 0]
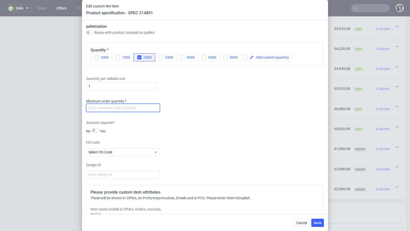
click at [128, 104] on input "number" at bounding box center [123, 108] width 74 height 8
paste input "1"
click at [111, 105] on input "number" at bounding box center [123, 108] width 74 height 8
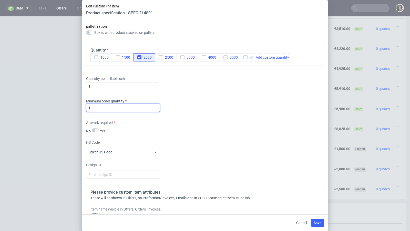
type input "1"
click at [171, 122] on div "Artwork required No Yes" at bounding box center [205, 127] width 238 height 14
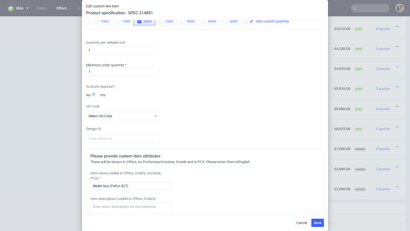
click at [130, 179] on label "Item name (visible in Offers, Orders, Invoices, PCS)" at bounding box center [130, 176] width 81 height 10
drag, startPoint x: 130, startPoint y: 179, endPoint x: 130, endPoint y: 182, distance: 3.1
click at [130, 179] on label "Item name (visible in Offers, Orders, Invoices, PCS)" at bounding box center [130, 176] width 81 height 10
click at [130, 186] on input "Mailer box (Fefco 427)" at bounding box center [130, 186] width 81 height 8
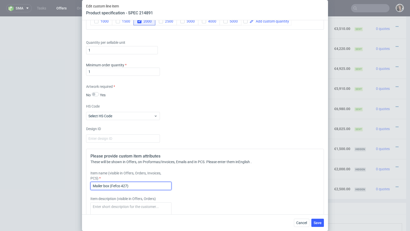
click at [130, 186] on input "Mailer box (Fefco 427)" at bounding box center [130, 186] width 81 height 8
paste input "333x250x125 mm double side print"
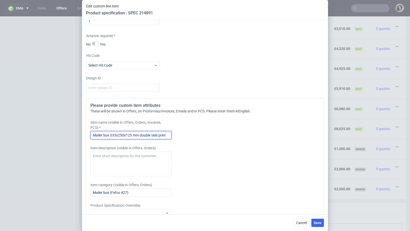
scroll to position [771, 0]
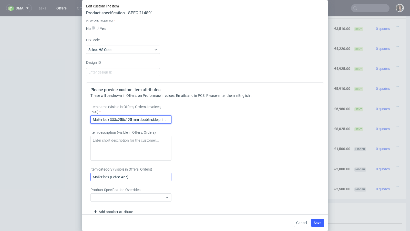
type input "Mailer box 333x250x125 mm double side print"
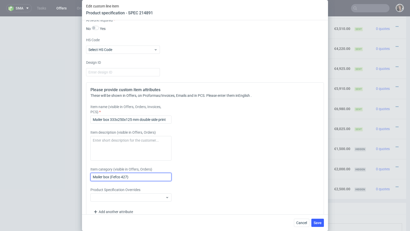
click at [134, 175] on input "Mailer box (Fefco 427)" at bounding box center [130, 177] width 81 height 8
paste input "333x250x125 mm double side print"
type input "Mailer box 333x250x125 mm double side print"
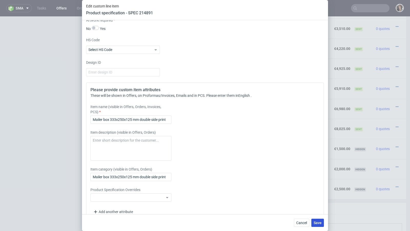
click at [320, 223] on span "Save" at bounding box center [318, 223] width 8 height 4
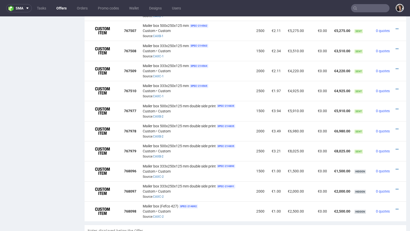
scroll to position [370, 0]
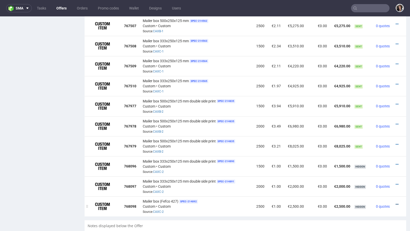
click at [396, 203] on icon at bounding box center [397, 205] width 3 height 4
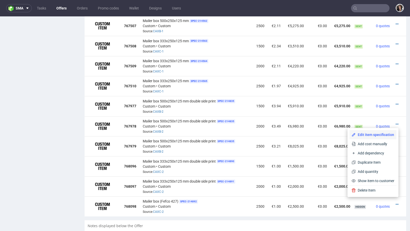
click at [366, 136] on span "Edit item specification" at bounding box center [375, 134] width 39 height 5
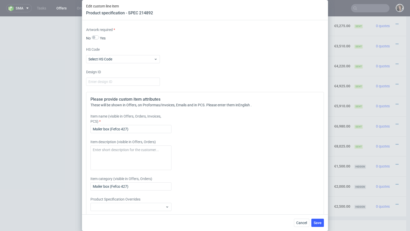
scroll to position [779, 0]
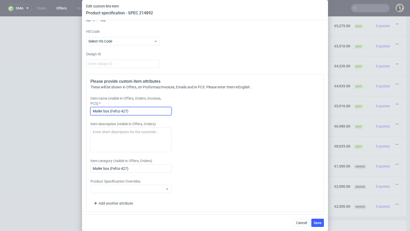
click at [142, 108] on input "Mailer box (Fefco 427)" at bounding box center [130, 111] width 81 height 8
paste input "333x250x125 mm double side print"
type input "Mailer box 333x250x125 mm double side print"
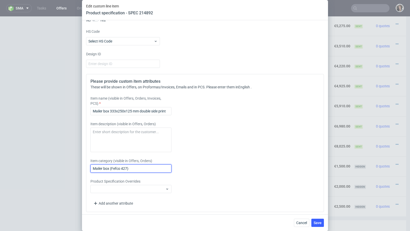
click at [140, 167] on input "Mailer box (Fefco 427)" at bounding box center [130, 169] width 81 height 8
paste input "333x250x125 mm double side print"
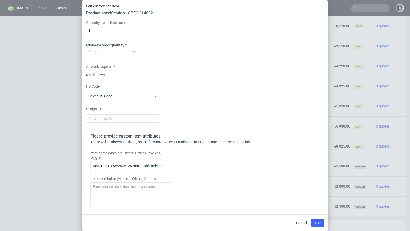
scroll to position [698, 0]
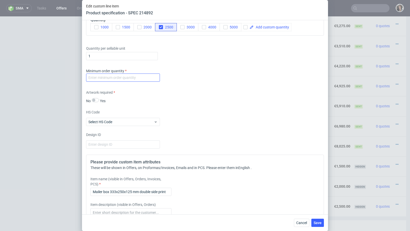
type input "Mailer box 333x250x125 mm double side print"
click at [133, 77] on input "number" at bounding box center [123, 78] width 74 height 8
type input "1"
click at [223, 98] on div "Artwork required No Yes" at bounding box center [205, 97] width 238 height 14
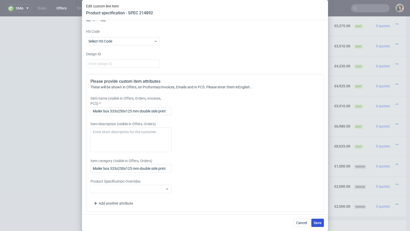
click at [317, 223] on span "Save" at bounding box center [318, 223] width 8 height 4
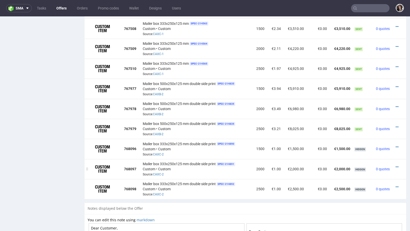
scroll to position [385, 0]
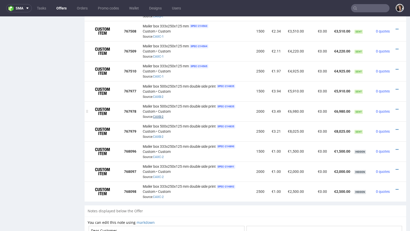
click at [157, 115] on link "CAXB-2" at bounding box center [158, 117] width 11 height 4
click at [396, 148] on icon at bounding box center [397, 150] width 3 height 4
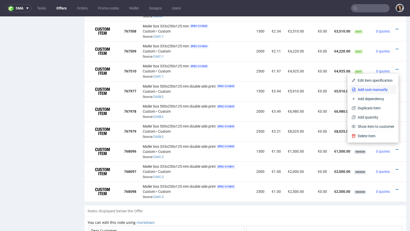
click at [370, 89] on span "Add cost manually" at bounding box center [375, 89] width 39 height 5
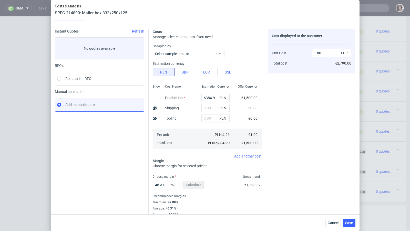
scroll to position [12, 0]
click at [205, 98] on input "6384.9" at bounding box center [215, 98] width 28 height 8
paste input "15570"
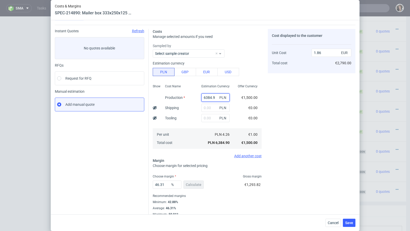
type input "15570"
type input "4.54"
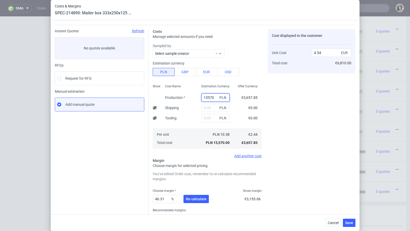
type input "15570"
click at [208, 108] on input "text" at bounding box center [215, 108] width 28 height 8
click at [192, 202] on button "Re-calculate" at bounding box center [196, 199] width 25 height 8
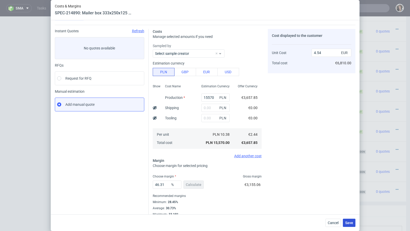
click at [351, 223] on span "Save" at bounding box center [349, 223] width 8 height 4
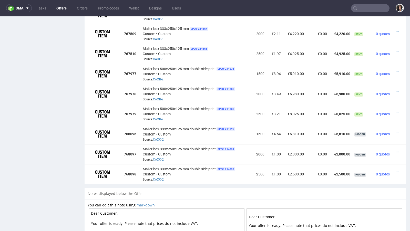
scroll to position [403, 0]
click at [396, 150] on icon at bounding box center [397, 152] width 3 height 4
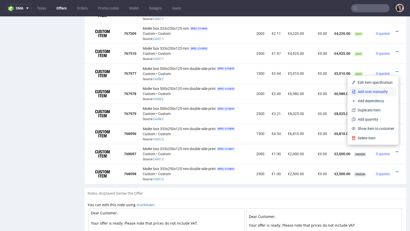
click at [373, 90] on span "Add cost manually" at bounding box center [375, 91] width 39 height 5
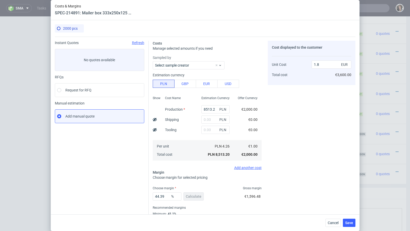
click at [215, 114] on div "8513.2 PLN" at bounding box center [215, 109] width 36 height 10
click at [215, 112] on input "8513.2" at bounding box center [215, 109] width 28 height 8
paste input "17980"
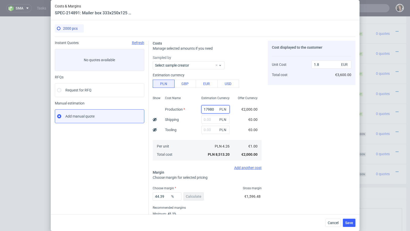
type input "17980"
type input "3.8"
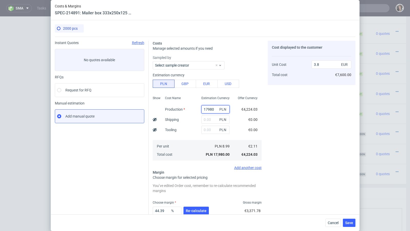
type input "17980"
click at [232, 122] on div "PLN" at bounding box center [215, 120] width 36 height 10
click at [191, 209] on span "Re-calculate" at bounding box center [196, 211] width 21 height 4
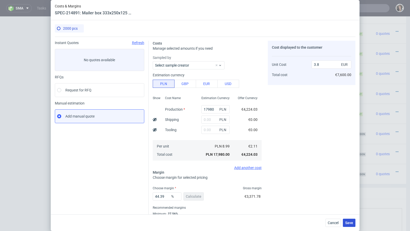
click at [345, 220] on button "Save" at bounding box center [349, 223] width 13 height 8
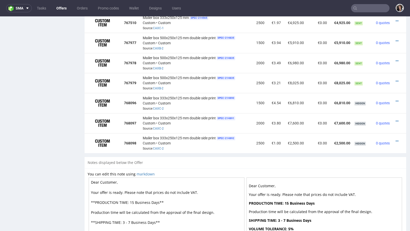
scroll to position [485, 0]
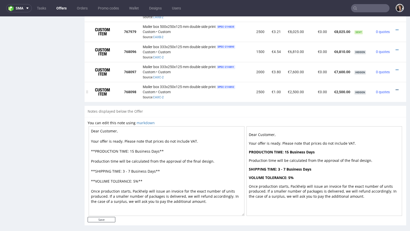
click at [396, 88] on icon at bounding box center [397, 90] width 3 height 4
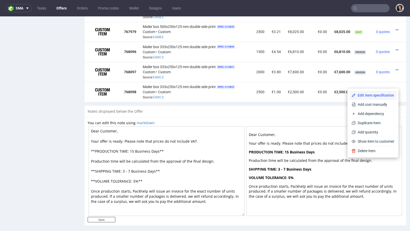
click at [381, 96] on span "Edit item specification" at bounding box center [375, 95] width 39 height 5
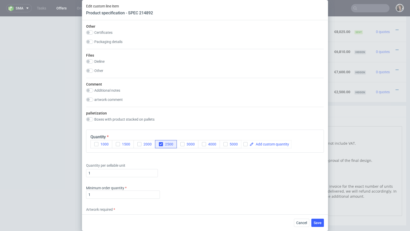
scroll to position [665, 0]
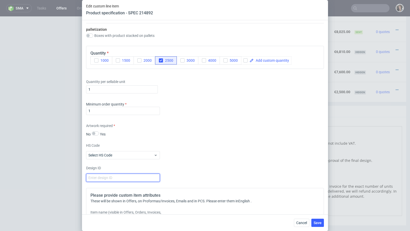
click at [143, 176] on input "number" at bounding box center [123, 178] width 74 height 8
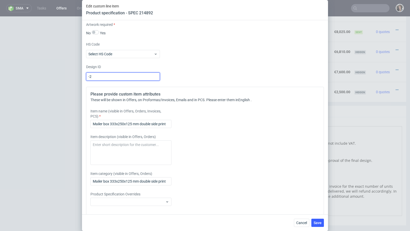
scroll to position [767, 0]
type input "-2"
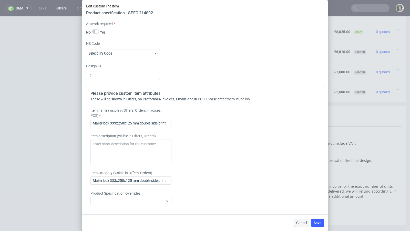
click at [302, 221] on span "Cancel" at bounding box center [301, 223] width 11 height 4
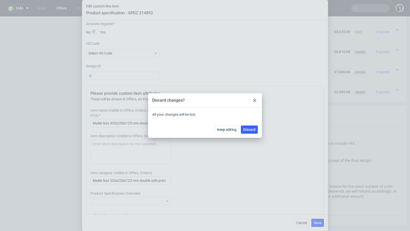
click at [256, 100] on icon at bounding box center [254, 100] width 3 height 3
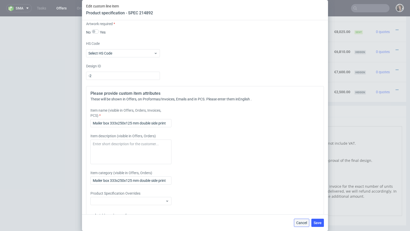
click at [301, 224] on span "Cancel" at bounding box center [301, 223] width 11 height 4
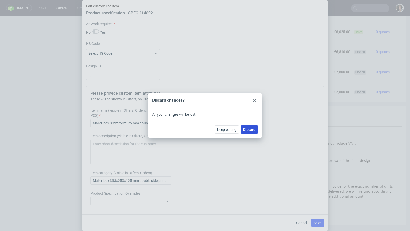
click at [251, 129] on span "Discard" at bounding box center [249, 130] width 12 height 4
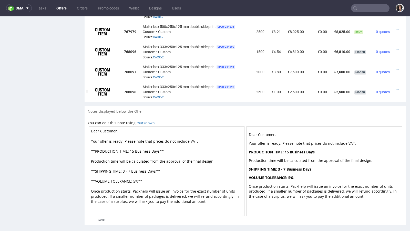
click at [395, 87] on div at bounding box center [397, 89] width 7 height 5
click at [396, 88] on icon at bounding box center [397, 90] width 3 height 4
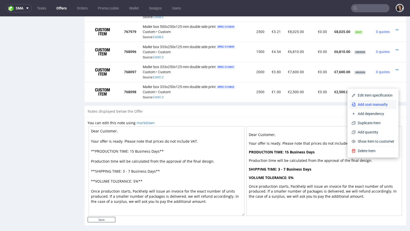
click at [365, 105] on span "Add cost manually" at bounding box center [375, 104] width 39 height 5
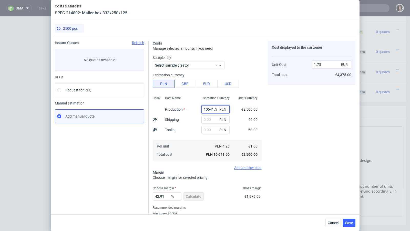
click at [210, 108] on input "10641.5" at bounding box center [215, 109] width 28 height 8
paste input "20850"
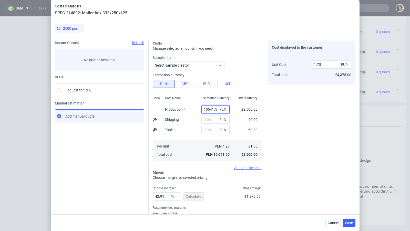
type input "20850"
type input "3.43"
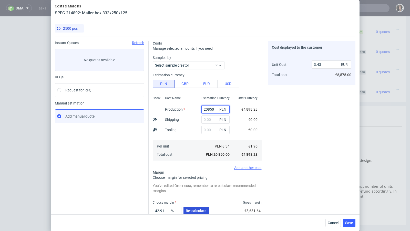
type input "20850"
click at [193, 214] on button "Re-calculate" at bounding box center [196, 211] width 25 height 8
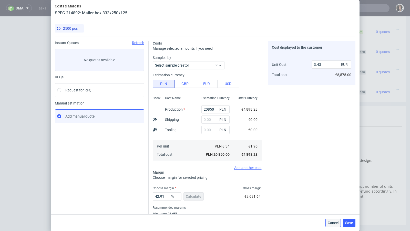
click at [330, 223] on span "Cancel" at bounding box center [333, 223] width 11 height 4
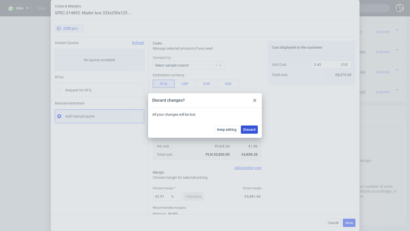
click at [248, 129] on span "Discard" at bounding box center [249, 130] width 12 height 4
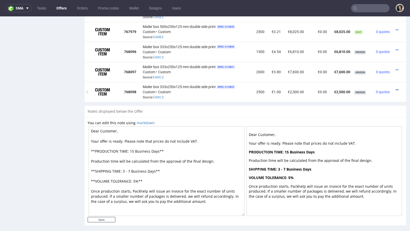
click at [396, 88] on icon at bounding box center [397, 90] width 3 height 4
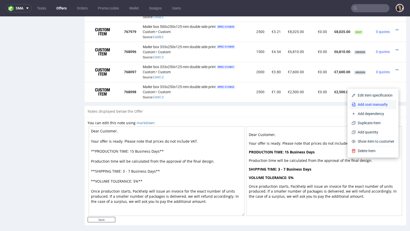
click at [369, 107] on li "Add cost manually" at bounding box center [373, 104] width 47 height 9
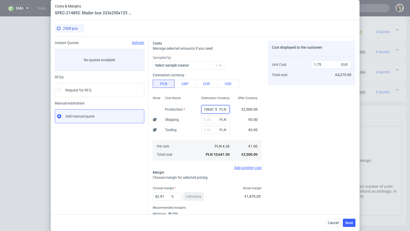
click at [209, 108] on input "10641.5" at bounding box center [215, 109] width 28 height 8
paste input "20850"
type input "20850"
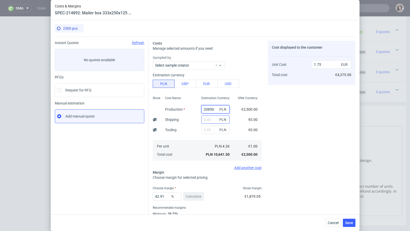
type input "3.43"
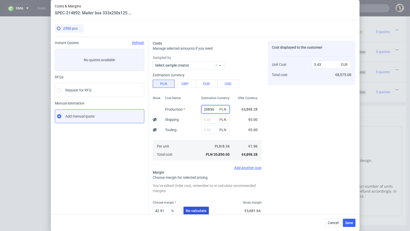
type input "20850"
click at [196, 208] on button "Re-calculate" at bounding box center [196, 211] width 25 height 8
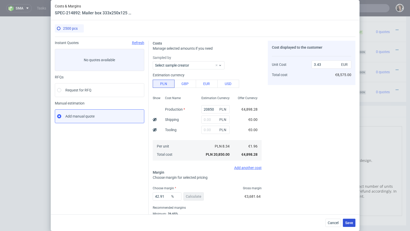
click at [347, 222] on span "Save" at bounding box center [349, 223] width 8 height 4
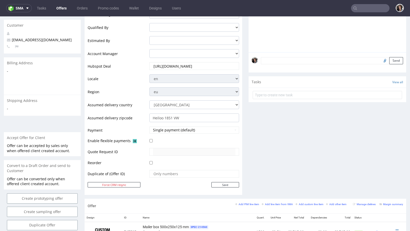
scroll to position [79, 0]
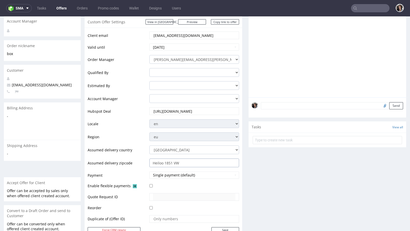
click at [165, 164] on input "Heiloo 1851 VW" at bounding box center [194, 163] width 90 height 9
drag, startPoint x: 163, startPoint y: 162, endPoint x: 171, endPoint y: 162, distance: 7.9
click at [171, 162] on input "Heiloo 1851 VW" at bounding box center [194, 163] width 90 height 9
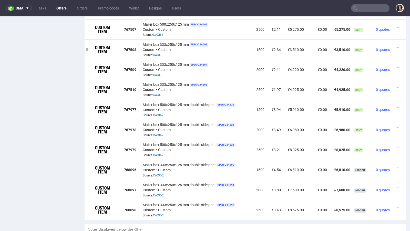
scroll to position [306, 0]
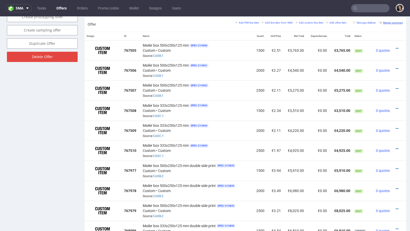
click at [386, 22] on small "Margin summary" at bounding box center [392, 22] width 24 height 3
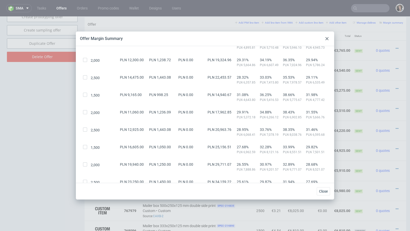
scroll to position [46, 0]
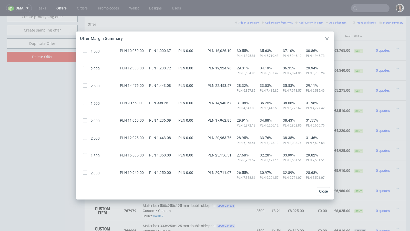
click at [326, 40] on div at bounding box center [327, 39] width 6 height 6
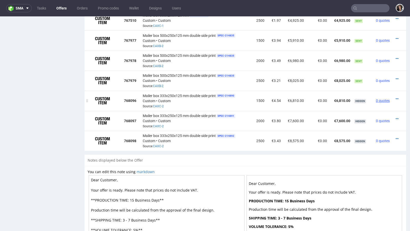
scroll to position [414, 0]
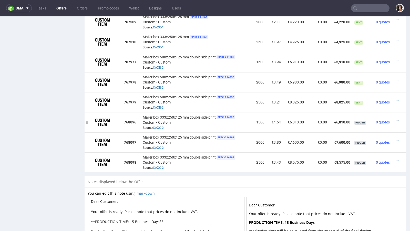
click at [396, 119] on icon at bounding box center [397, 121] width 3 height 4
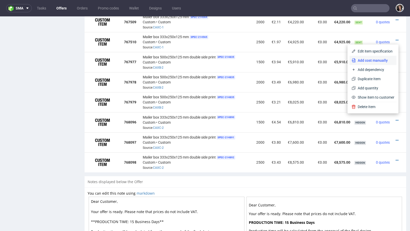
click at [352, 57] on li "Add cost manually" at bounding box center [373, 60] width 47 height 9
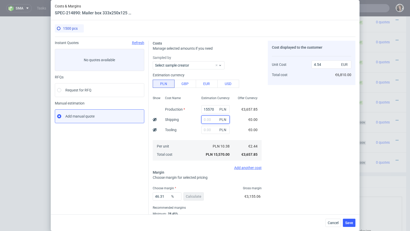
click at [207, 118] on input "text" at bounding box center [215, 120] width 28 height 8
paste input "995,53"
type input "995.53"
type input "4.84"
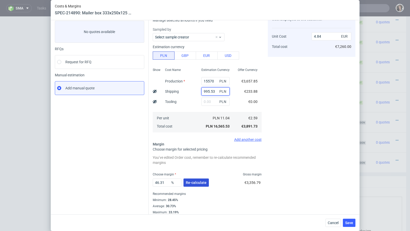
type input "995.53"
click at [197, 184] on span "Re-calculate" at bounding box center [196, 183] width 21 height 4
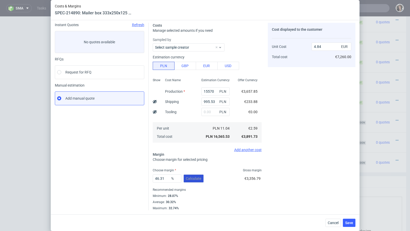
scroll to position [17, 0]
click at [164, 176] on input "46.31" at bounding box center [167, 179] width 29 height 8
type input "30"
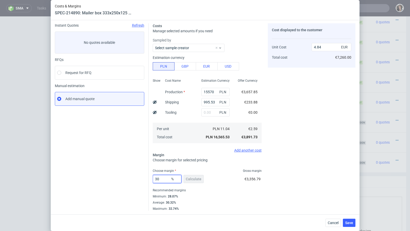
type input "3.71"
type input "30.32"
type input "3.73"
type input "30.32"
click at [195, 191] on div "Recommended margins" at bounding box center [207, 190] width 109 height 6
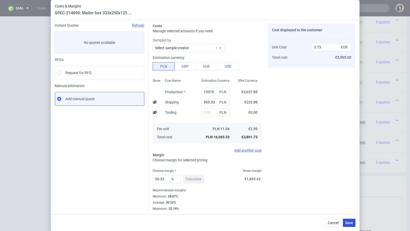
click at [348, 226] on button "Save" at bounding box center [349, 223] width 13 height 8
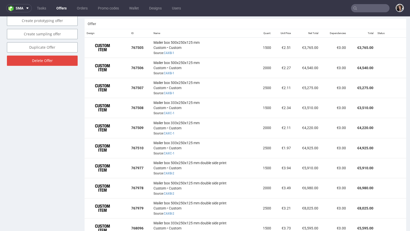
scroll to position [371, 0]
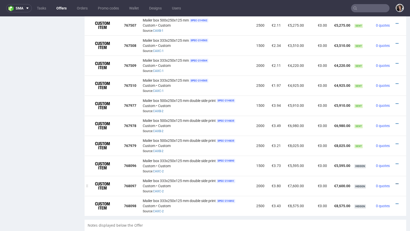
click at [396, 182] on icon at bounding box center [397, 184] width 3 height 4
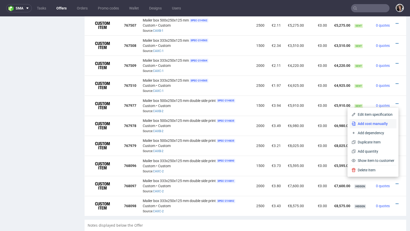
click at [370, 122] on span "Add cost manually" at bounding box center [375, 123] width 39 height 5
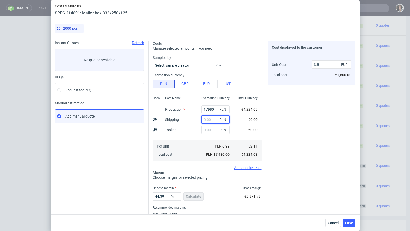
click at [212, 122] on input "text" at bounding box center [215, 120] width 28 height 8
paste input "1 232,73"
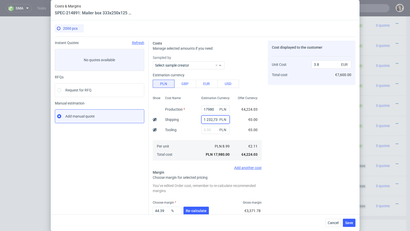
click at [206, 119] on input "1 232,73" at bounding box center [215, 120] width 28 height 8
type input "1232.73"
type input "4.05"
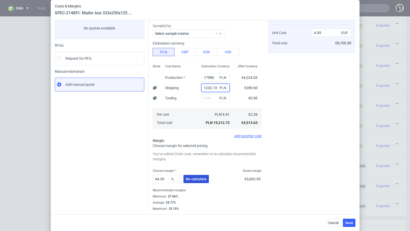
type input "1232.73"
click at [198, 182] on button "Re-calculate" at bounding box center [196, 179] width 25 height 8
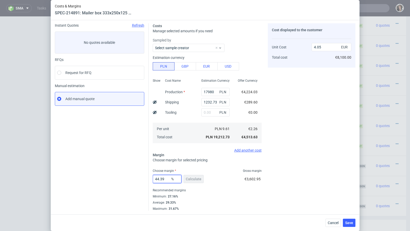
drag, startPoint x: 168, startPoint y: 178, endPoint x: 128, endPoint y: 178, distance: 39.7
click at [128, 178] on div "Instant Quotes Refresh No quotes available RFQs Request for RFQ Manual estimati…" at bounding box center [205, 115] width 301 height 192
type input "30"
type input "3.22"
type input "30"
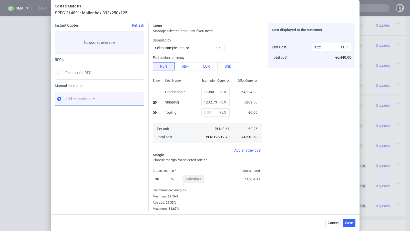
click at [184, 198] on div "Minimum : 27.16%" at bounding box center [207, 197] width 109 height 6
click at [348, 221] on button "Save" at bounding box center [349, 223] width 13 height 8
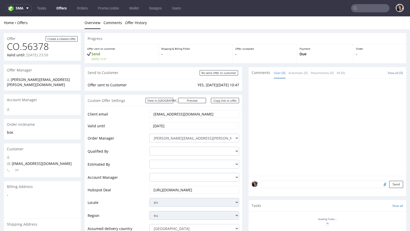
scroll to position [0, 0]
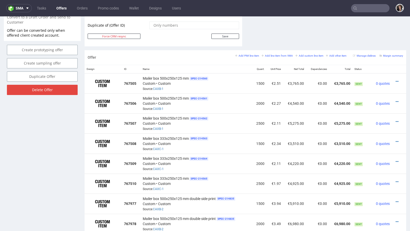
scroll to position [369, 0]
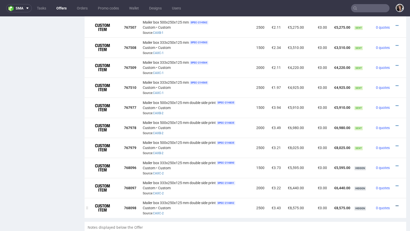
click at [396, 204] on icon at bounding box center [397, 206] width 3 height 4
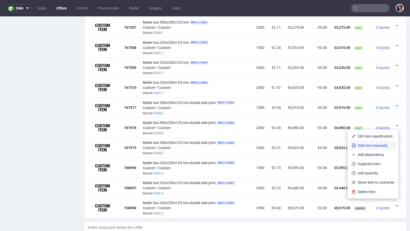
click at [373, 147] on span "Add cost manually" at bounding box center [375, 145] width 39 height 5
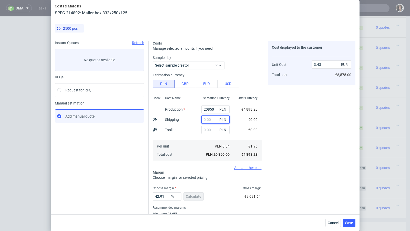
click at [212, 120] on input "text" at bounding box center [215, 120] width 28 height 8
paste input "1 439,16"
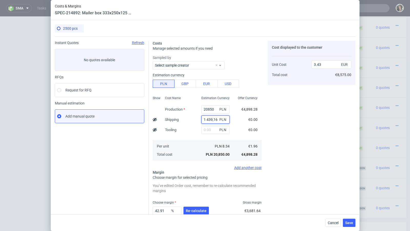
click at [206, 120] on input "1 439,16" at bounding box center [215, 120] width 28 height 8
type input "1439.16"
type input "3.67"
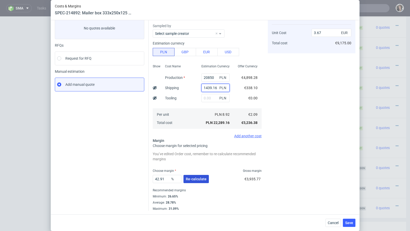
type input "1439.16"
click at [192, 182] on button "Re-calculate" at bounding box center [196, 179] width 25 height 8
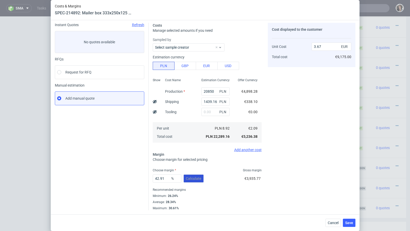
scroll to position [17, 0]
drag, startPoint x: 166, startPoint y: 177, endPoint x: 133, endPoint y: 177, distance: 33.3
click at [133, 177] on div "Instant Quotes Refresh No quotes available RFQs Request for RFQ Manual estimati…" at bounding box center [205, 115] width 301 height 192
drag, startPoint x: 167, startPoint y: 179, endPoint x: 144, endPoint y: 180, distance: 23.3
click at [144, 180] on div "Instant Quotes Refresh No quotes available RFQs Request for RFQ Manual estimati…" at bounding box center [205, 115] width 301 height 192
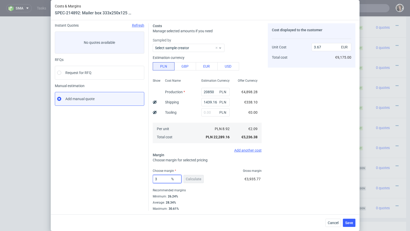
type input "30"
type input "3"
type input "30"
click at [198, 198] on div "Minimum : 26.24%" at bounding box center [207, 197] width 109 height 6
click at [351, 224] on span "Save" at bounding box center [349, 223] width 8 height 4
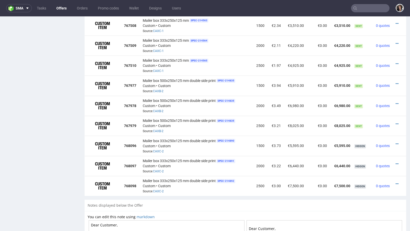
scroll to position [443, 0]
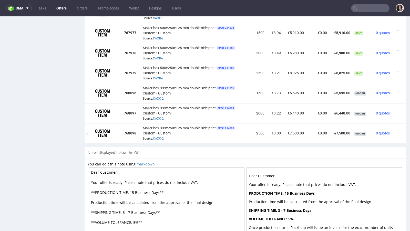
click at [396, 129] on icon at bounding box center [397, 131] width 3 height 4
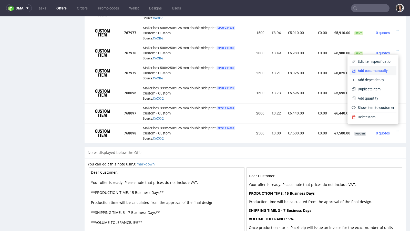
click at [368, 66] on li "Add cost manually" at bounding box center [373, 70] width 47 height 9
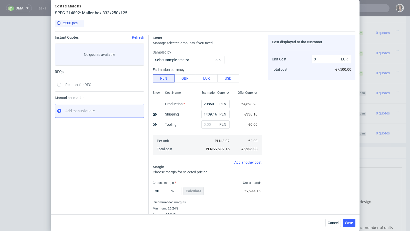
scroll to position [6, 0]
click at [319, 58] on input "3" at bounding box center [332, 59] width 40 height 8
click at [332, 225] on button "Cancel" at bounding box center [333, 223] width 15 height 8
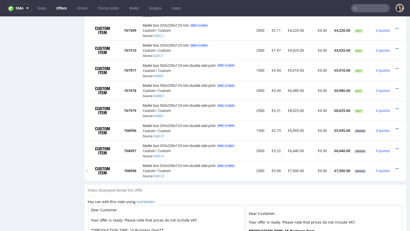
scroll to position [404, 0]
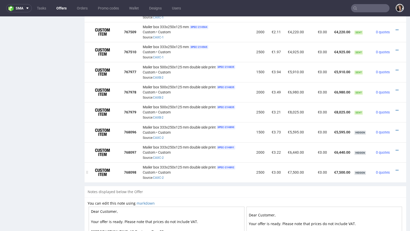
click at [394, 168] on div at bounding box center [397, 170] width 7 height 5
click at [396, 169] on icon at bounding box center [397, 171] width 3 height 4
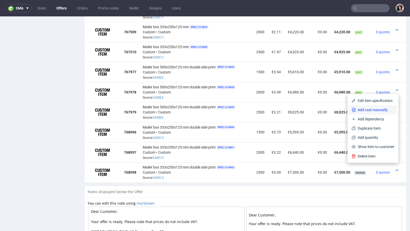
click at [366, 111] on span "Add cost manually" at bounding box center [375, 109] width 39 height 5
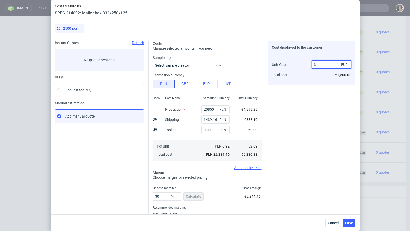
click at [321, 63] on input "3" at bounding box center [332, 64] width 40 height 8
type input "3.01"
type input "30.564784053156135"
type input "3.02"
click at [315, 109] on div "Cost displayed to the customer Unit Cost Total cost 3.02 EUR €7,550.00" at bounding box center [312, 135] width 88 height 188
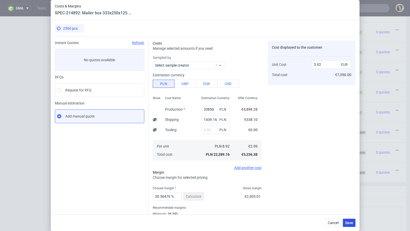
click at [352, 220] on button "Save" at bounding box center [349, 223] width 13 height 8
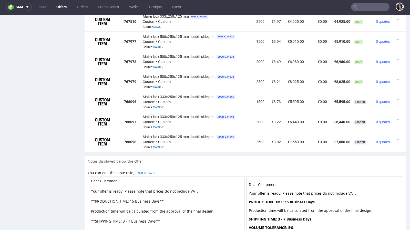
scroll to position [399, 0]
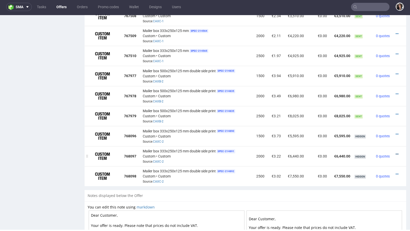
click at [396, 153] on icon at bounding box center [397, 155] width 3 height 4
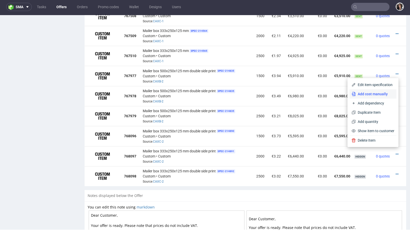
click at [356, 96] on span "Add cost manually" at bounding box center [375, 94] width 39 height 5
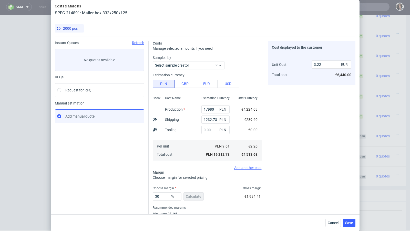
scroll to position [17, 0]
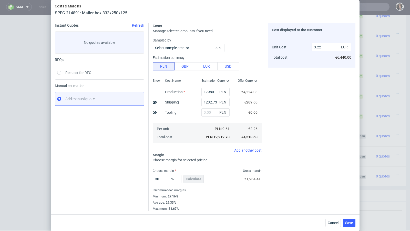
click at [185, 152] on div "Add another cost" at bounding box center [207, 150] width 109 height 4
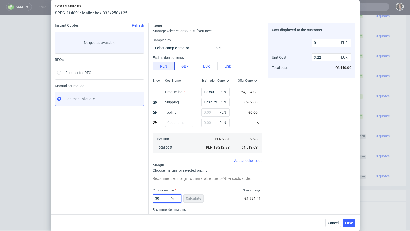
click at [161, 199] on input "30" at bounding box center [167, 199] width 29 height 8
type input "3"
type input "29."
type input "3.17"
type input "29.33"
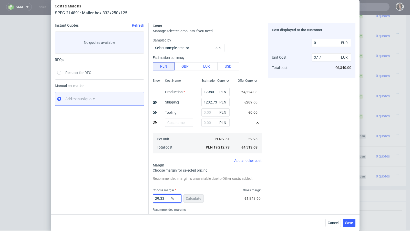
type input "3.19"
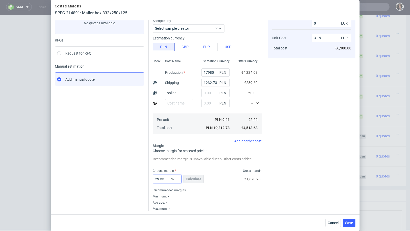
type input "29.33"
click at [221, 186] on div "29.33 % Calculate €1,873.28" at bounding box center [207, 180] width 109 height 14
click at [259, 103] on icon at bounding box center [258, 103] width 4 height 4
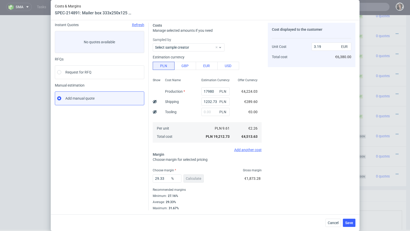
scroll to position [17, 0]
click at [349, 224] on span "Save" at bounding box center [349, 223] width 8 height 4
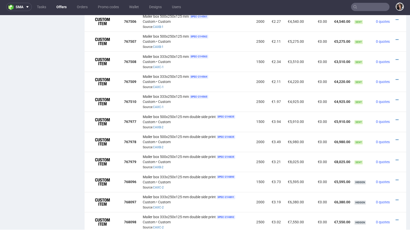
scroll to position [399, 0]
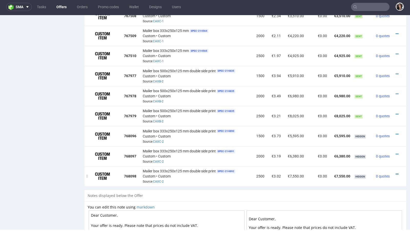
click at [396, 172] on icon at bounding box center [397, 174] width 3 height 4
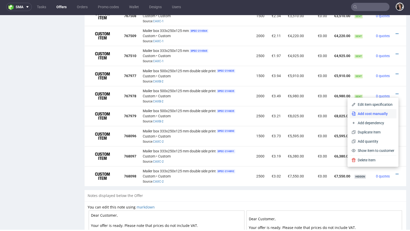
click at [368, 118] on li "Add cost manually" at bounding box center [373, 113] width 47 height 9
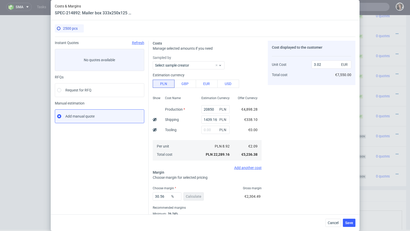
scroll to position [17, 0]
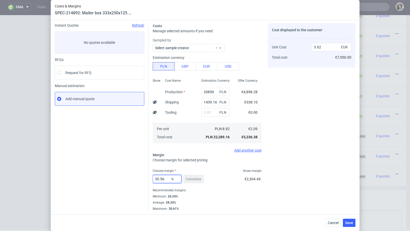
drag, startPoint x: 160, startPoint y: 177, endPoint x: 175, endPoint y: 177, distance: 15.6
click at [175, 177] on div "30.56 %" at bounding box center [167, 179] width 29 height 8
type input "3"
type input "2.16"
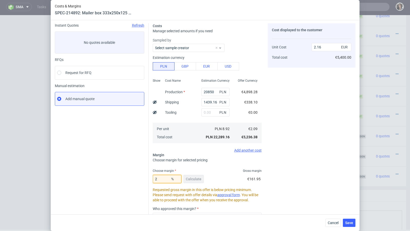
type input "29"
type input "2.95"
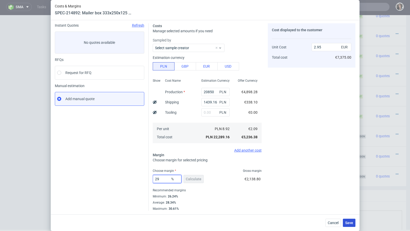
type input "29"
click at [349, 226] on button "Save" at bounding box center [349, 223] width 13 height 8
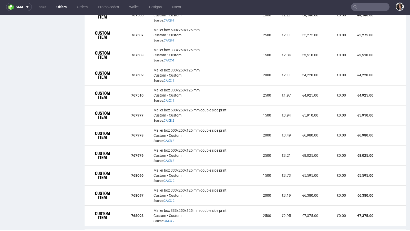
scroll to position [355, 0]
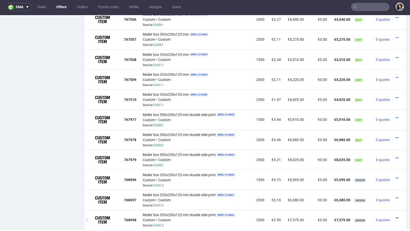
click at [396, 216] on icon at bounding box center [397, 218] width 3 height 4
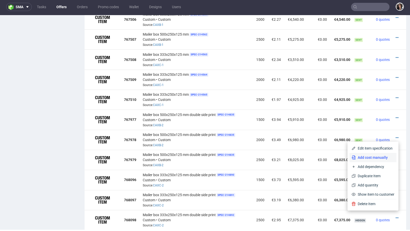
click at [372, 157] on span "Add cost manually" at bounding box center [375, 157] width 39 height 5
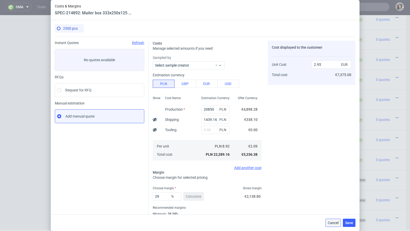
click at [335, 221] on span "Cancel" at bounding box center [333, 223] width 11 height 4
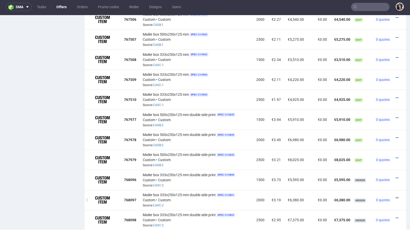
click at [396, 196] on icon at bounding box center [397, 198] width 3 height 4
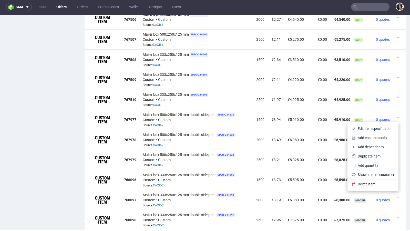
click at [396, 216] on icon at bounding box center [397, 218] width 3 height 4
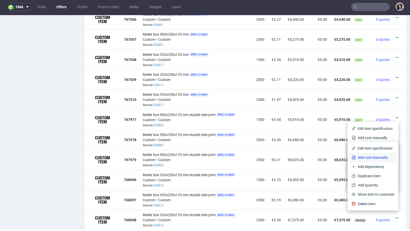
click at [364, 157] on span "Add cost manually" at bounding box center [375, 157] width 39 height 5
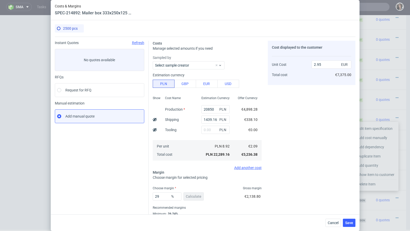
scroll to position [17, 0]
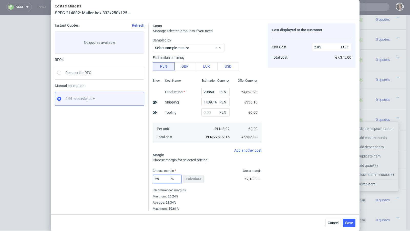
click at [158, 180] on input "29" at bounding box center [167, 179] width 29 height 8
type input "30"
type input "3"
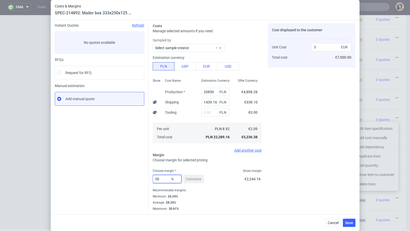
type input "30"
click at [255, 185] on div "€2,244.16" at bounding box center [253, 180] width 17 height 14
click at [352, 221] on span "Save" at bounding box center [349, 223] width 8 height 4
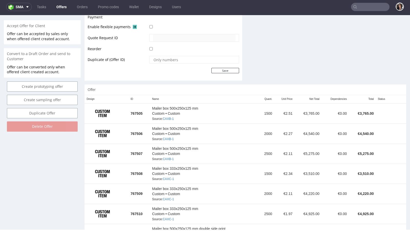
scroll to position [355, 0]
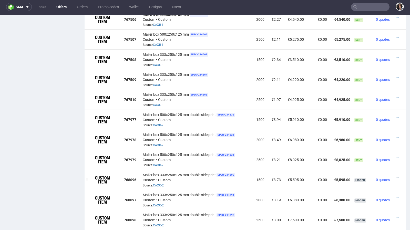
click at [396, 176] on icon at bounding box center [397, 178] width 3 height 4
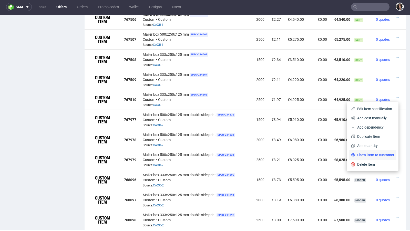
click at [384, 152] on li "Show item to customer" at bounding box center [372, 154] width 47 height 9
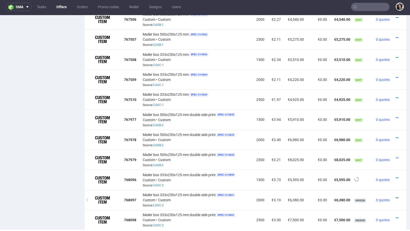
click at [396, 196] on icon at bounding box center [397, 198] width 3 height 4
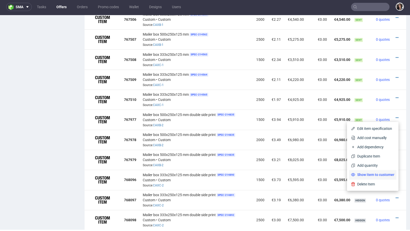
click at [386, 174] on span "Show item to customer" at bounding box center [374, 174] width 39 height 5
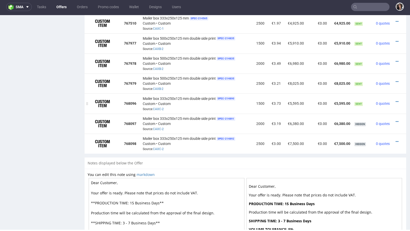
scroll to position [485, 0]
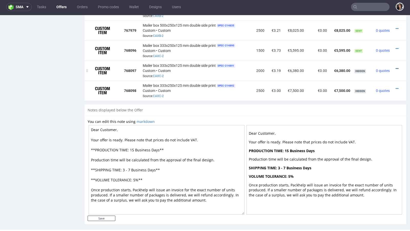
click at [396, 67] on icon at bounding box center [397, 69] width 3 height 4
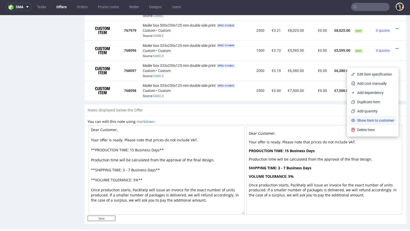
click at [378, 119] on span "Show item to customer" at bounding box center [374, 120] width 39 height 5
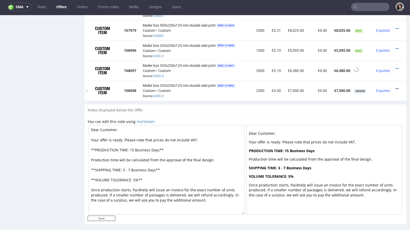
click at [396, 87] on icon at bounding box center [397, 89] width 3 height 4
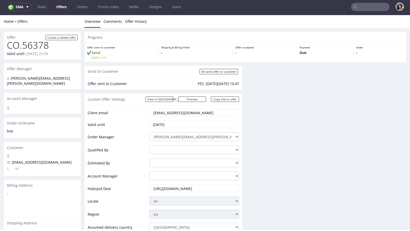
scroll to position [1, 0]
click at [380, 140] on div "Home Offers Overview Comments Offer History Offer Create a related offer CO.563…" at bounding box center [205, 195] width 410 height 361
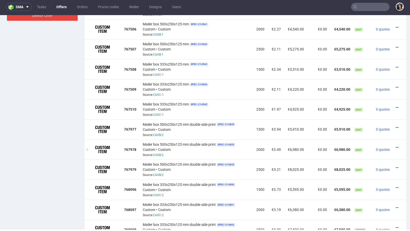
scroll to position [485, 0]
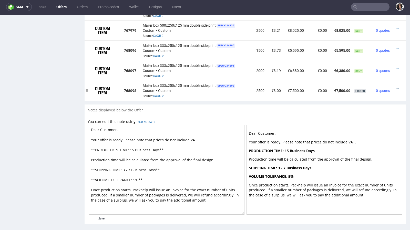
click at [396, 87] on icon at bounding box center [397, 89] width 3 height 4
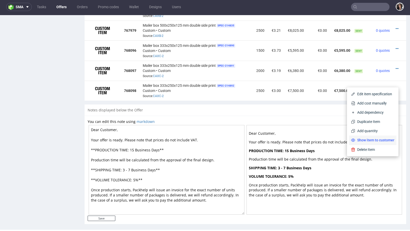
click at [372, 140] on span "Show item to customer" at bounding box center [374, 140] width 39 height 5
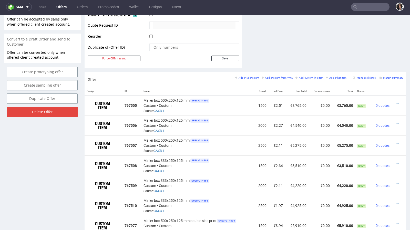
scroll to position [0, 0]
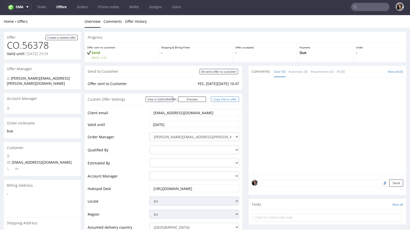
click at [227, 99] on link "Copy link to offer" at bounding box center [225, 99] width 28 height 5
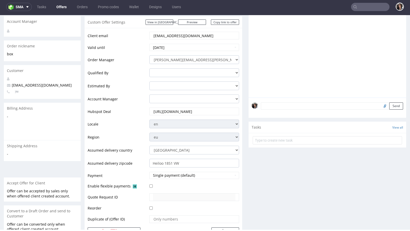
scroll to position [209, 0]
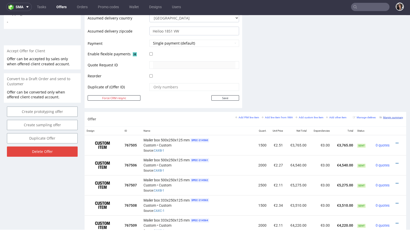
click at [387, 116] on small "Margin summary" at bounding box center [392, 117] width 24 height 3
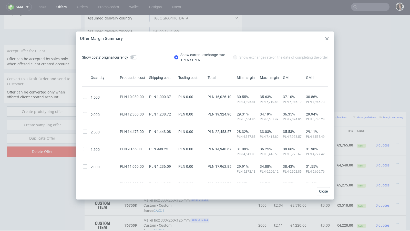
scroll to position [145, 0]
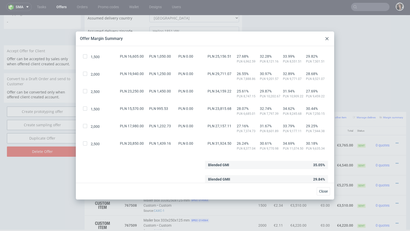
click at [328, 39] on use at bounding box center [327, 38] width 3 height 3
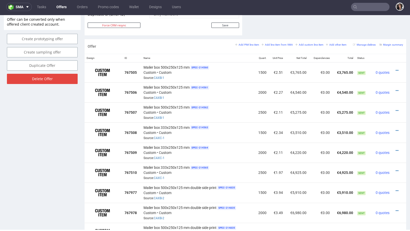
scroll to position [261, 0]
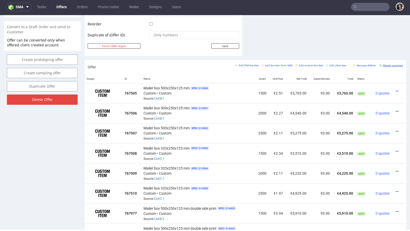
click at [391, 65] on small "Margin summary" at bounding box center [392, 65] width 24 height 3
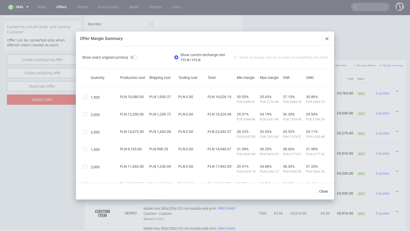
scroll to position [145, 0]
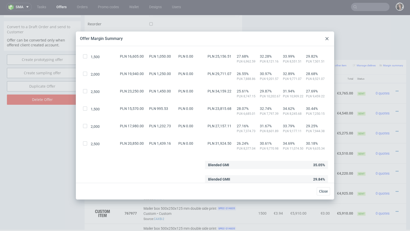
click at [327, 37] on div at bounding box center [327, 39] width 6 height 6
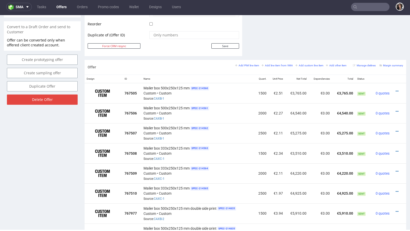
scroll to position [0, 0]
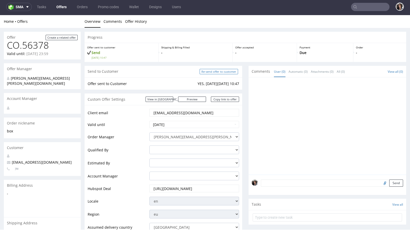
click at [226, 71] on input "Re-send offer to customer" at bounding box center [219, 71] width 38 height 5
type input "In progress..."
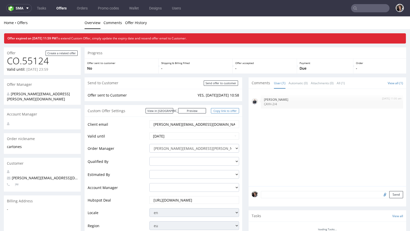
click at [226, 109] on link "Copy link to offer" at bounding box center [225, 110] width 28 height 5
click at [189, 134] on input "[DATE]" at bounding box center [194, 136] width 90 height 7
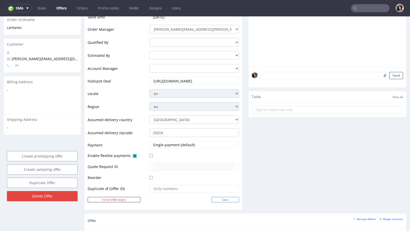
type input "[DATE]"
click at [225, 198] on input "Save" at bounding box center [225, 199] width 28 height 5
type input "In progress..."
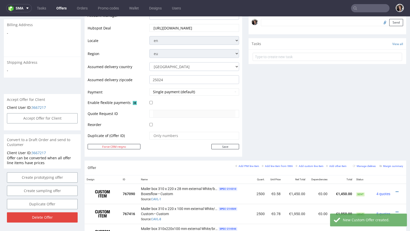
scroll to position [0, 0]
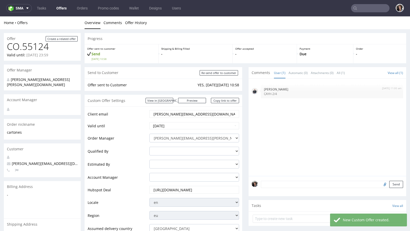
click at [222, 76] on div "Send to Customer Re-send offer to customer" at bounding box center [164, 73] width 158 height 12
click at [221, 73] on input "Re-send offer to customer" at bounding box center [219, 72] width 38 height 5
type input "In progress..."
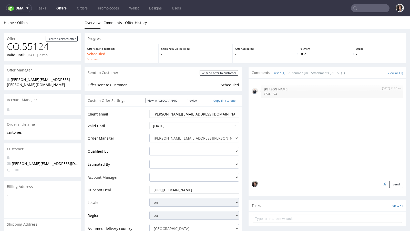
click at [230, 103] on link "Copy link to offer" at bounding box center [225, 100] width 28 height 5
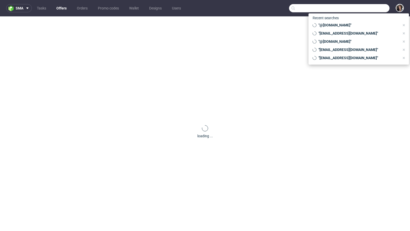
click at [362, 12] on input "text" at bounding box center [339, 8] width 100 height 8
paste input "[PERSON_NAME][EMAIL_ADDRESS][DOMAIN_NAME]"
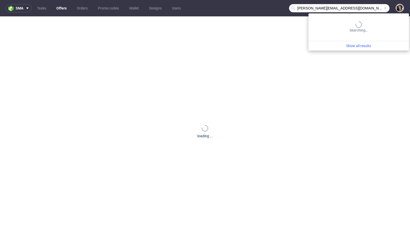
type input "[PERSON_NAME][EMAIL_ADDRESS][DOMAIN_NAME]"
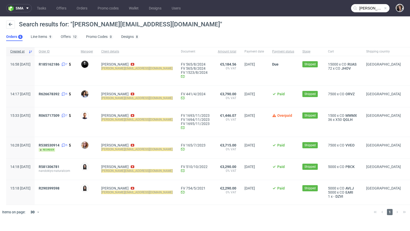
click at [65, 42] on div "Search results for: "[PERSON_NAME][EMAIL_ADDRESS][DOMAIN_NAME]" Orders 6 Line I…" at bounding box center [205, 30] width 410 height 29
click at [63, 37] on link "Offers 12" at bounding box center [69, 37] width 17 height 8
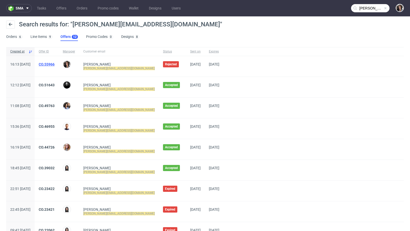
click at [55, 64] on link "CO.55966" at bounding box center [47, 64] width 16 height 4
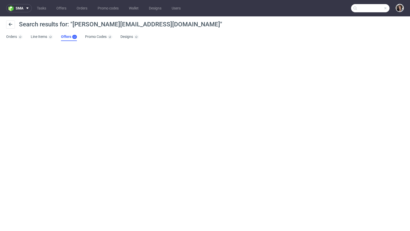
type input "[PERSON_NAME][EMAIL_ADDRESS][DOMAIN_NAME]"
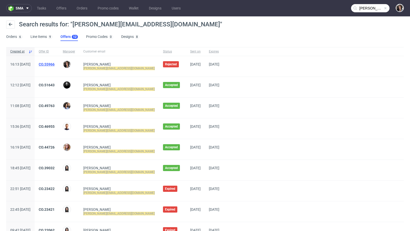
click at [55, 64] on link "CO.55966" at bounding box center [47, 64] width 16 height 4
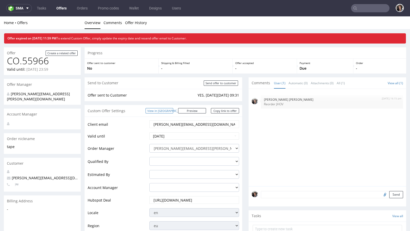
click at [170, 112] on link "View in [GEOGRAPHIC_DATA]" at bounding box center [160, 110] width 28 height 5
